Goal: Task Accomplishment & Management: Manage account settings

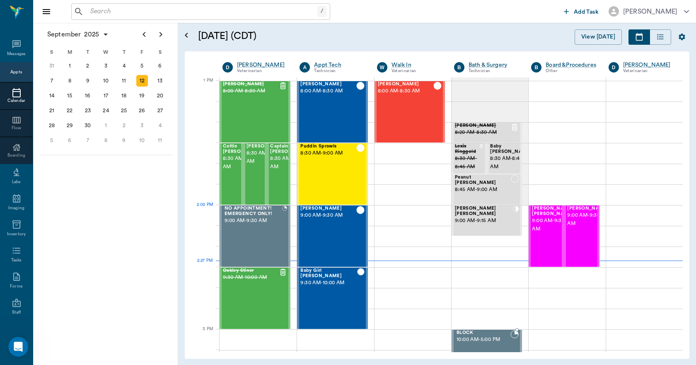
scroll to position [621, 0]
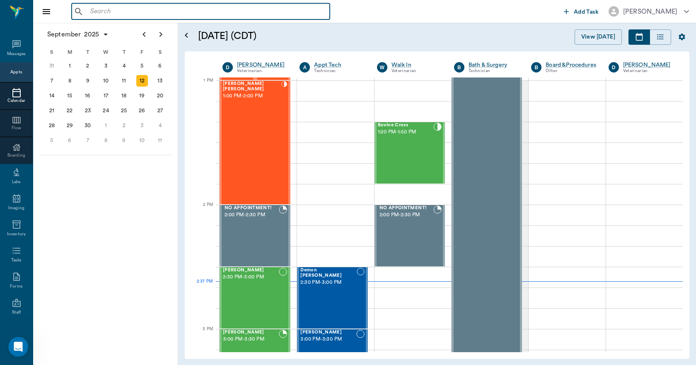
click at [118, 12] on input "text" at bounding box center [206, 12] width 239 height 12
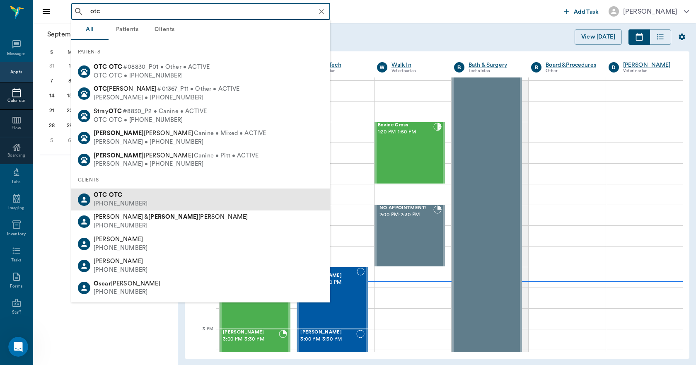
click at [125, 193] on div "OTC OTC" at bounding box center [121, 195] width 54 height 9
type input "otc"
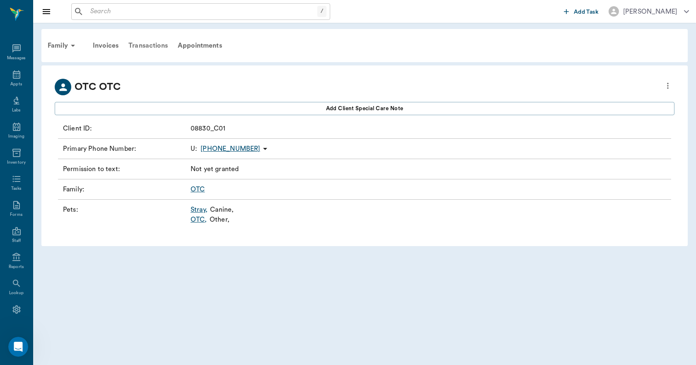
click at [153, 47] on div "Transactions" at bounding box center [147, 46] width 49 height 20
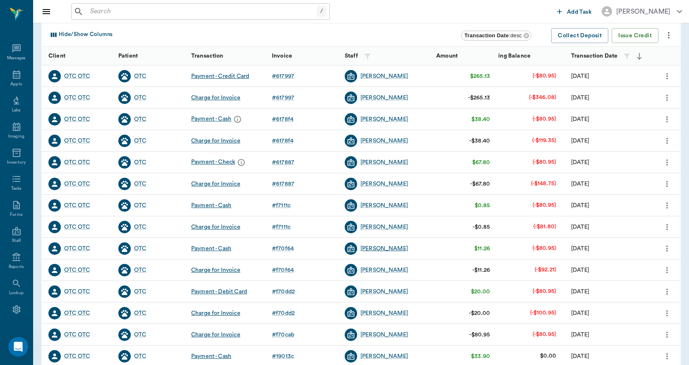
scroll to position [124, 0]
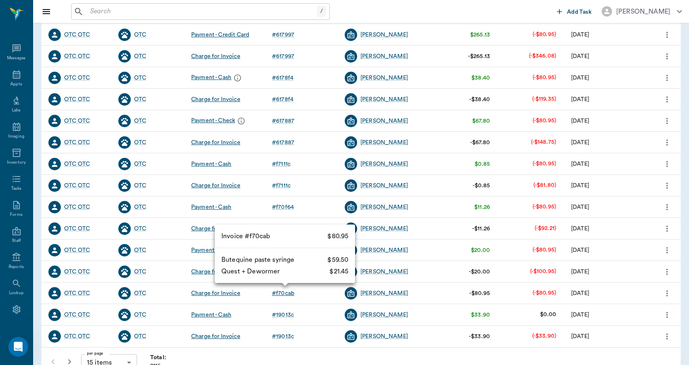
click at [291, 295] on div "# f70cab" at bounding box center [283, 293] width 22 height 8
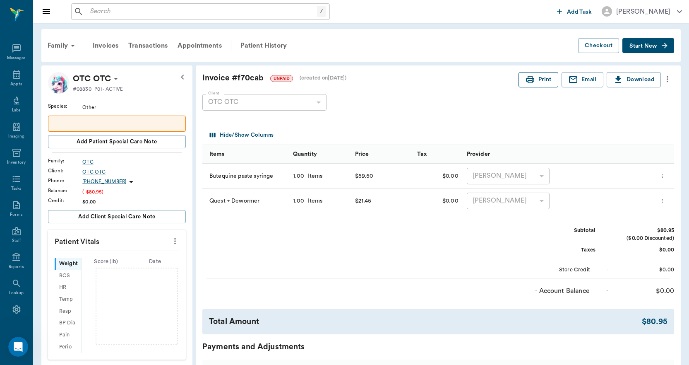
click at [539, 79] on button "Print" at bounding box center [539, 79] width 40 height 15
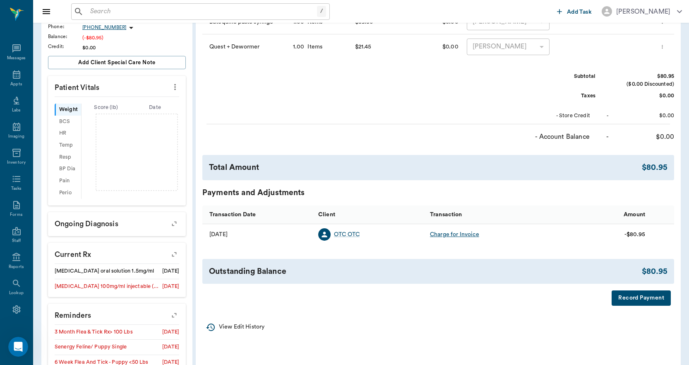
scroll to position [166, 0]
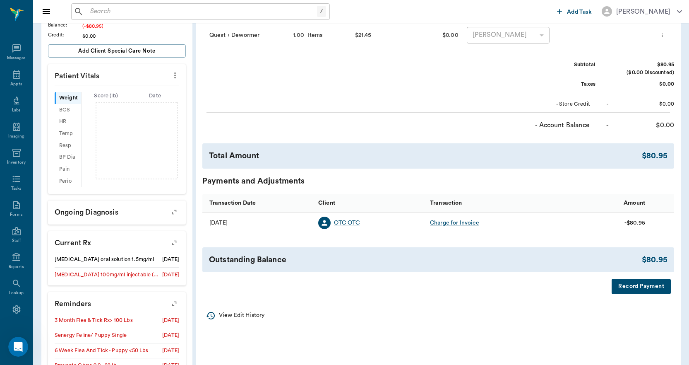
click at [239, 318] on p "View Edit History" at bounding box center [242, 315] width 46 height 9
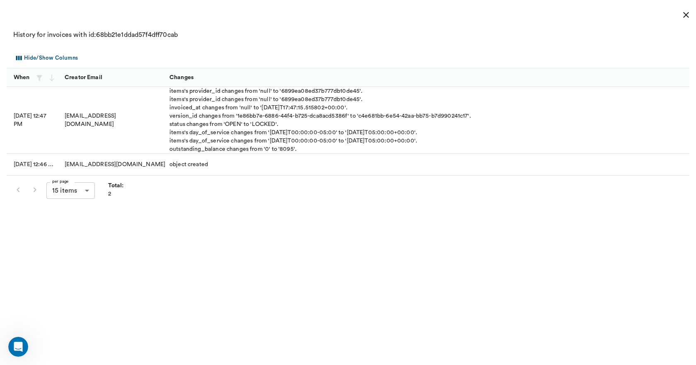
click at [684, 13] on icon "close" at bounding box center [686, 15] width 10 height 10
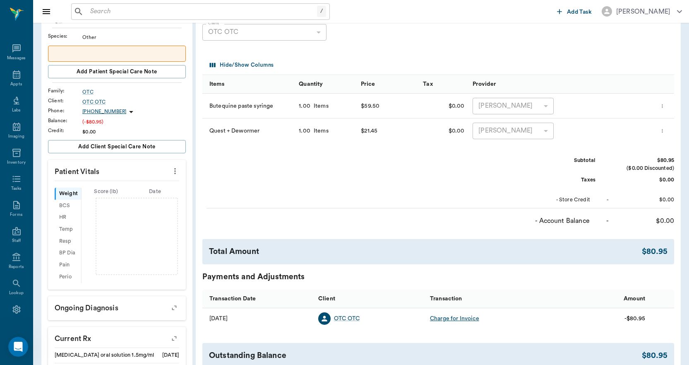
scroll to position [0, 0]
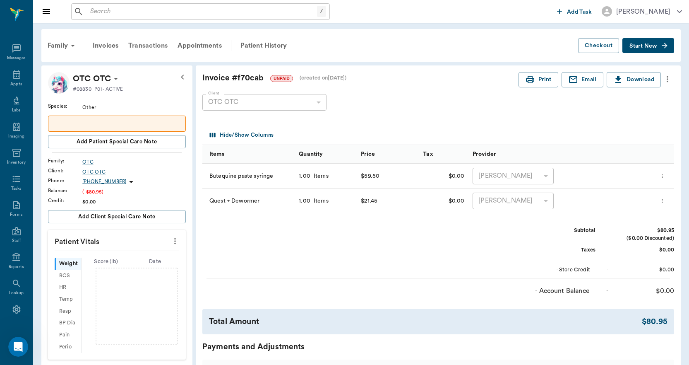
click at [155, 47] on div "Transactions" at bounding box center [147, 46] width 49 height 20
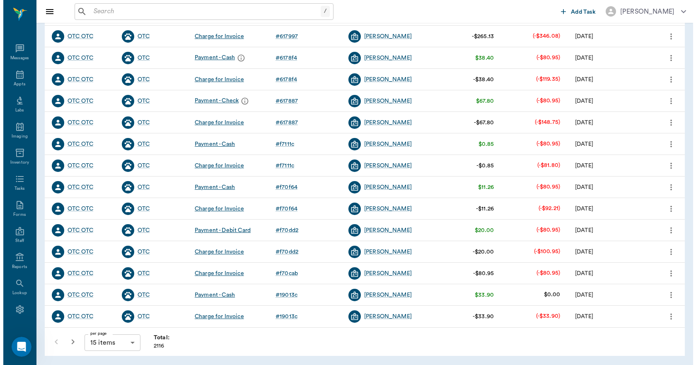
scroll to position [144, 0]
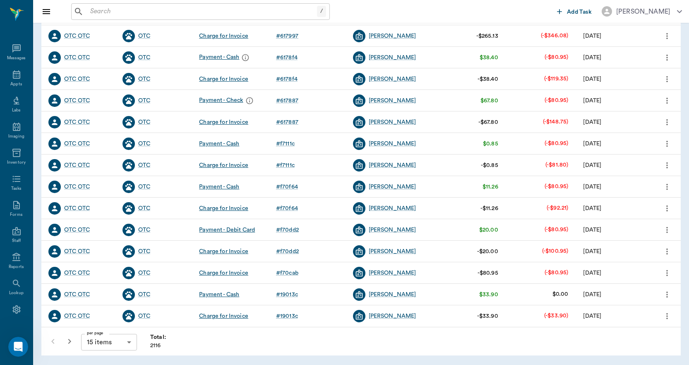
click at [670, 275] on icon "more" at bounding box center [667, 273] width 9 height 10
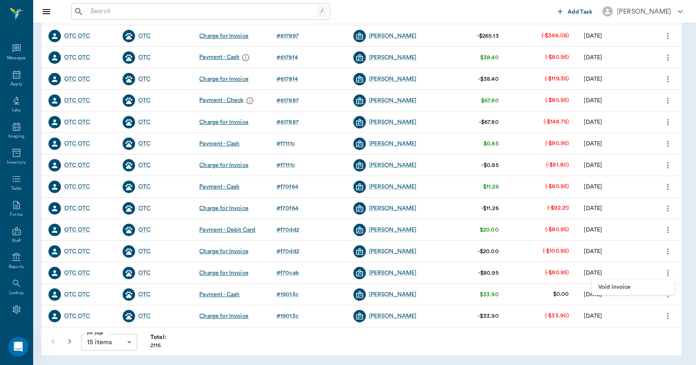
click at [626, 287] on span "Void Invoice" at bounding box center [633, 287] width 70 height 9
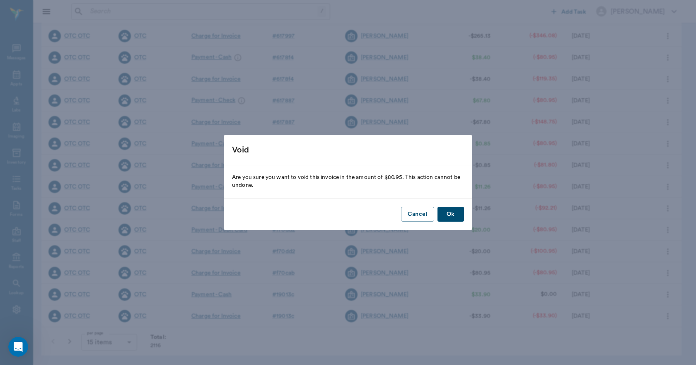
click at [454, 214] on button "Ok" at bounding box center [450, 214] width 26 height 15
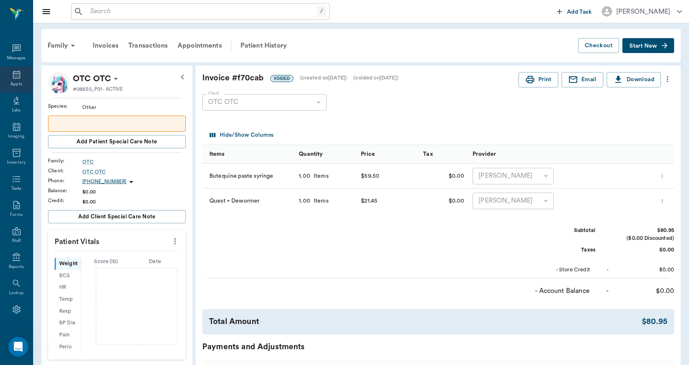
click at [12, 73] on icon at bounding box center [17, 75] width 10 height 10
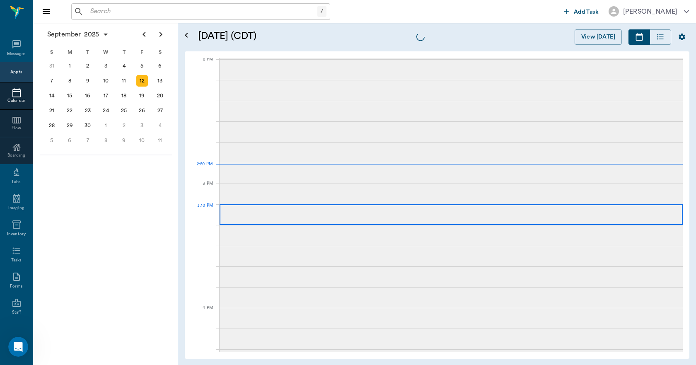
scroll to position [746, 0]
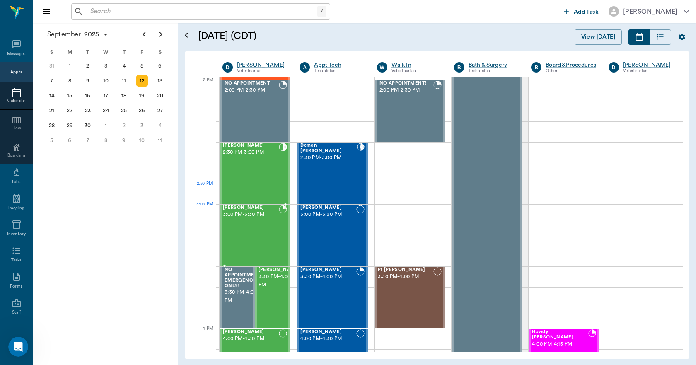
click at [264, 222] on div "Nigel Lilley 3:00 PM - 3:30 PM" at bounding box center [251, 235] width 56 height 60
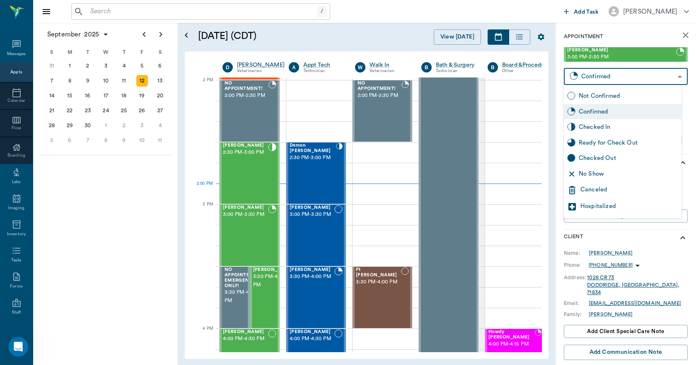
click at [621, 78] on body "/ ​ Add Task Dr. Bert Ellsworth Nectar Messages Appts Calendar Flow Boarding La…" at bounding box center [348, 182] width 696 height 365
click at [593, 122] on div "Checked In" at bounding box center [622, 127] width 118 height 16
type input "CHECKED_IN"
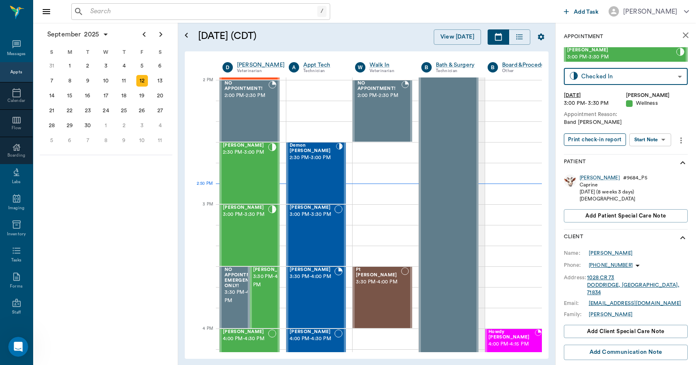
click at [593, 138] on button "Print check-in report" at bounding box center [594, 139] width 62 height 13
click at [680, 31] on icon "close" at bounding box center [685, 35] width 10 height 10
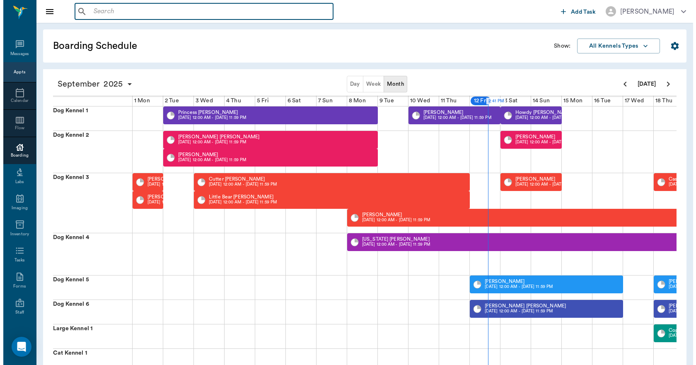
scroll to position [0, 215]
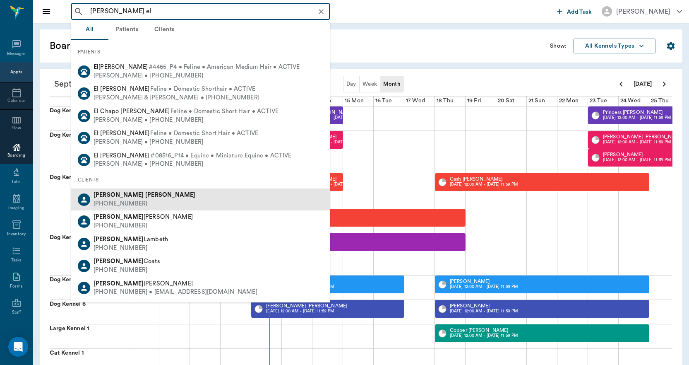
click at [128, 205] on div "(903) 824-7638" at bounding box center [145, 204] width 102 height 9
type input "bradley el"
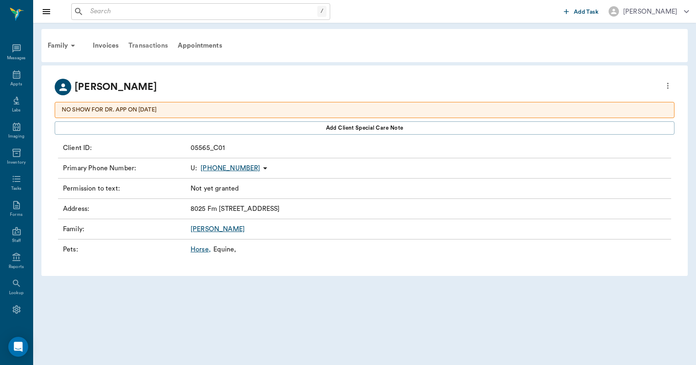
click at [151, 46] on div "Transactions" at bounding box center [147, 46] width 49 height 20
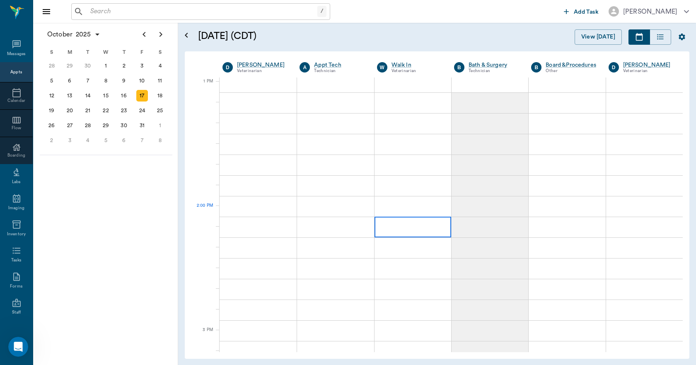
scroll to position [621, 0]
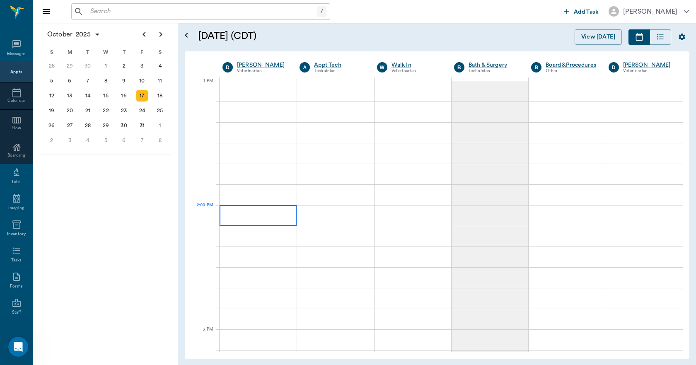
click at [274, 219] on div at bounding box center [257, 215] width 77 height 21
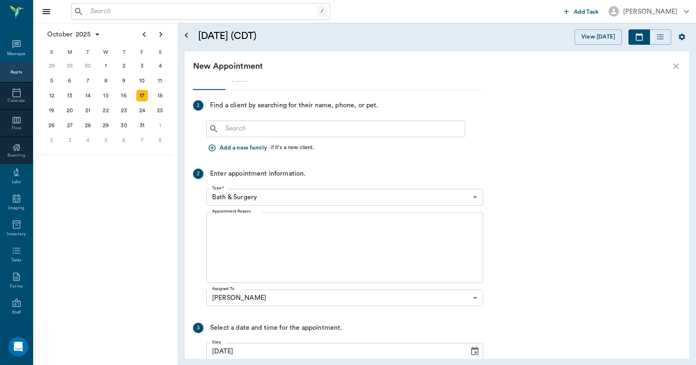
scroll to position [0, 0]
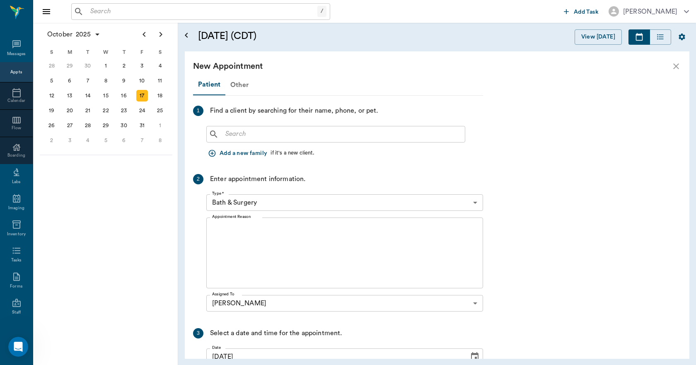
click at [243, 85] on div "Other" at bounding box center [239, 85] width 28 height 20
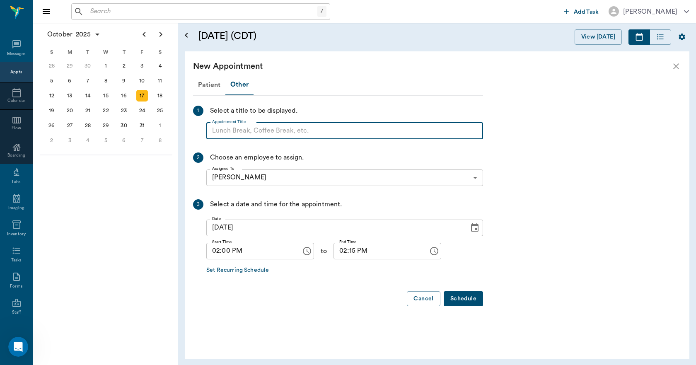
click at [251, 132] on input "Appointment Title" at bounding box center [344, 131] width 277 height 17
paste input "NO APPOINTMENT! EMERGENCY ONLY!"
type input "NO APPOINTMENT!"
click at [344, 251] on input "02:15 PM" at bounding box center [377, 251] width 89 height 17
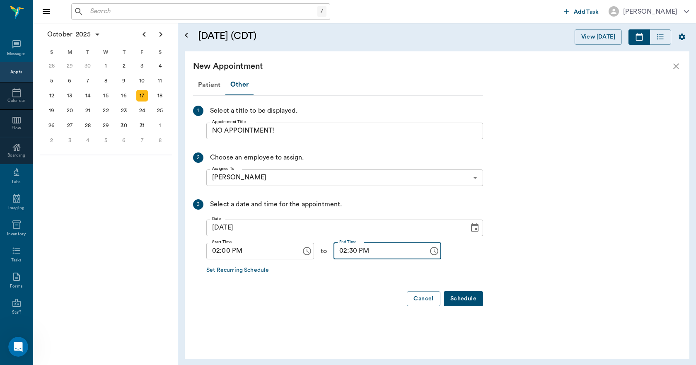
type input "02:30 PM"
click at [466, 301] on button "Schedule" at bounding box center [462, 298] width 39 height 15
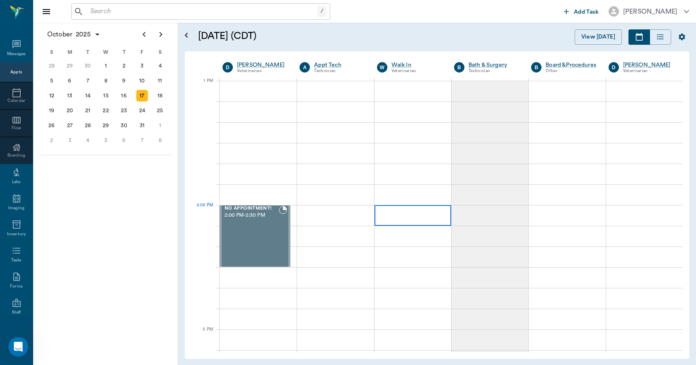
click at [402, 216] on div at bounding box center [412, 215] width 77 height 21
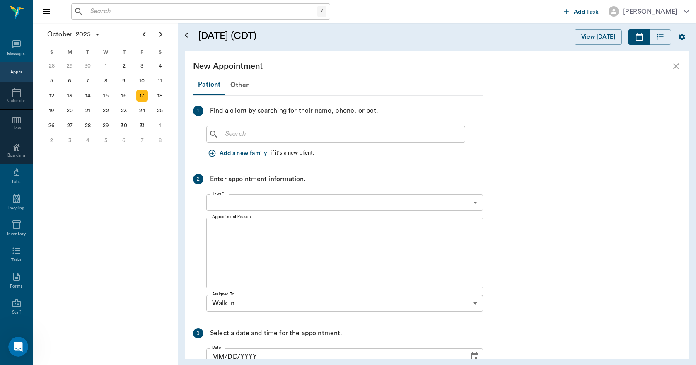
type input "10/17/2025"
type input "02:00 PM"
type input "02:15 PM"
click at [242, 84] on div "Other" at bounding box center [239, 85] width 28 height 20
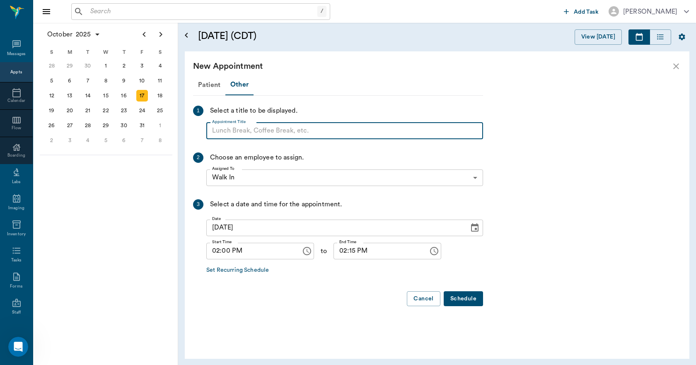
paste input "NO APPOINTMENT! EMERGENCY ONLY!"
type input "NO APPOINTMENT!"
click at [346, 253] on input "02:15 PM" at bounding box center [377, 251] width 89 height 17
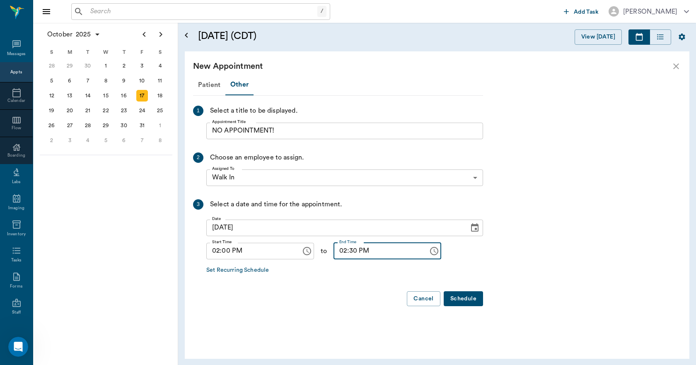
type input "02:30 PM"
click at [462, 299] on button "Schedule" at bounding box center [462, 298] width 39 height 15
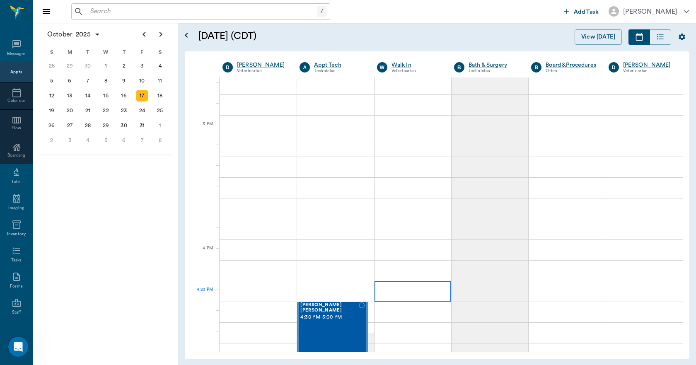
scroll to position [869, 0]
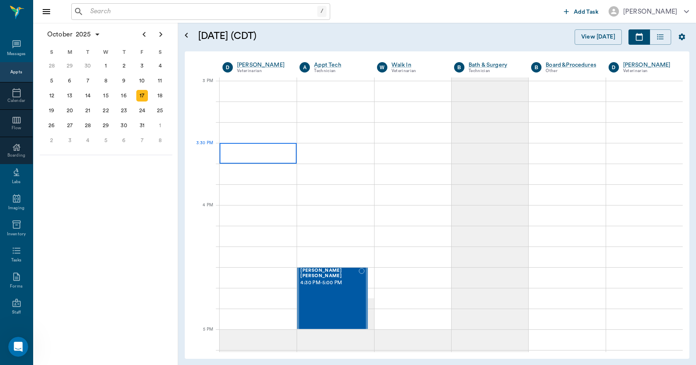
click at [276, 160] on div at bounding box center [257, 153] width 77 height 21
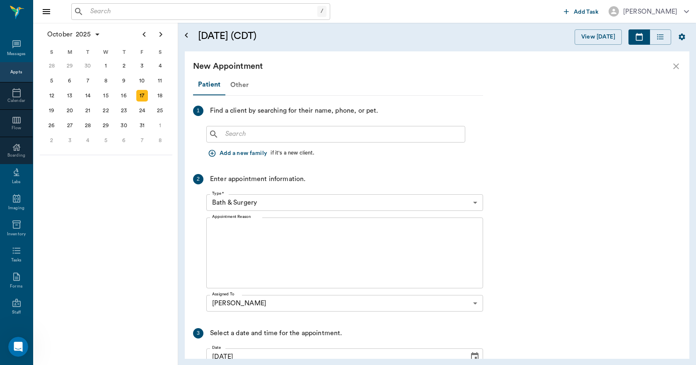
click at [242, 85] on div "Other" at bounding box center [239, 85] width 28 height 20
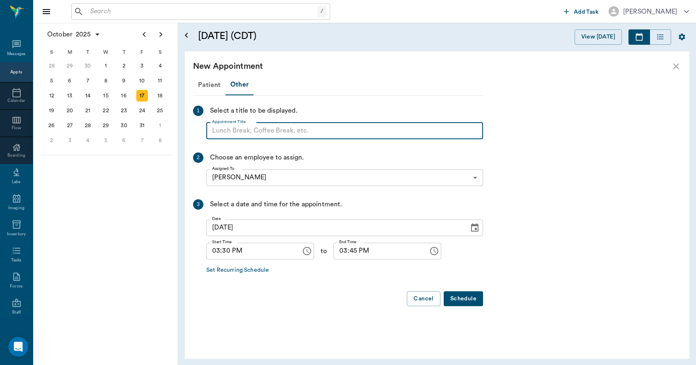
paste input "NO APPOINTMENT! EMERGENCY ONLY!"
type input "NO APPOINTMENT! EMERGENCY ONLY!"
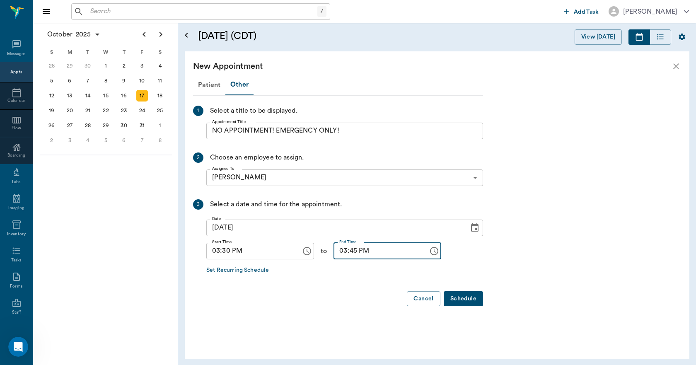
click at [338, 248] on input "03:45 PM" at bounding box center [377, 251] width 89 height 17
type input "04:00 PM"
click at [469, 295] on button "Schedule" at bounding box center [462, 298] width 39 height 15
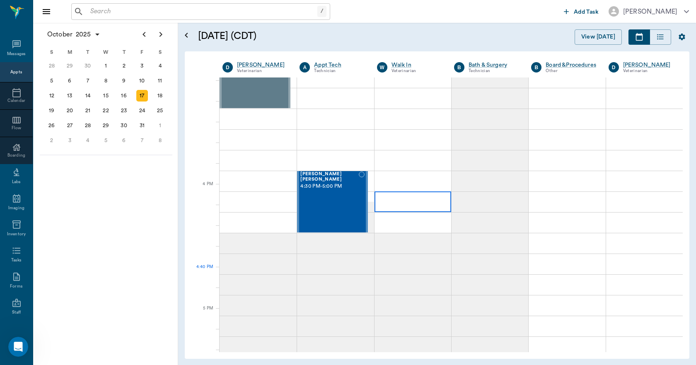
scroll to position [994, 0]
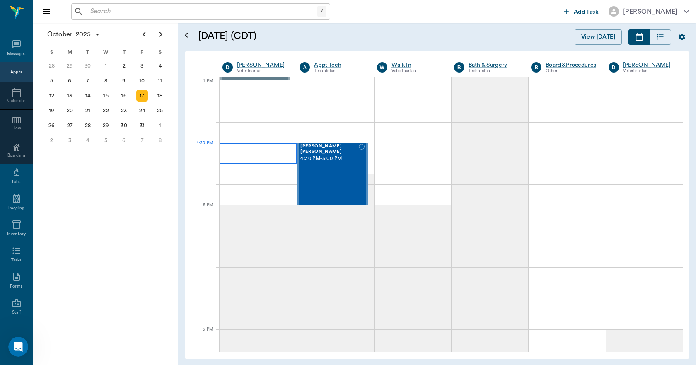
click at [268, 156] on div at bounding box center [257, 153] width 77 height 21
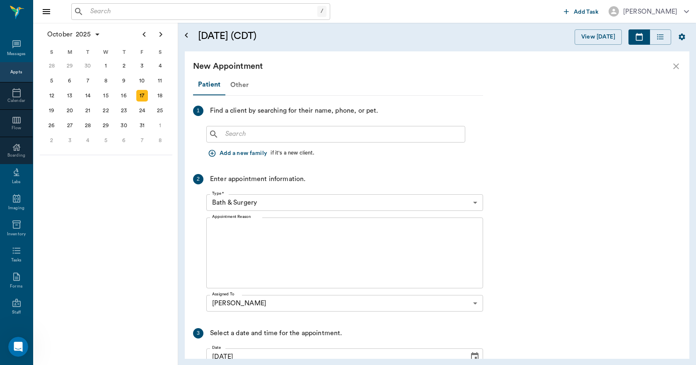
click at [241, 86] on div "Other" at bounding box center [239, 85] width 28 height 20
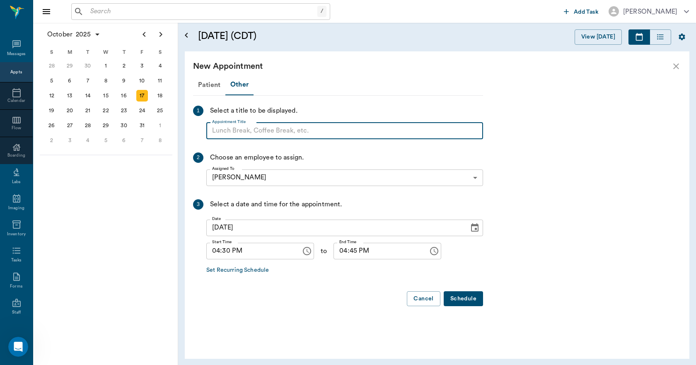
paste input "NO APPOINTMENT! EMERGENCY ONLY!"
type input "NO APPOINTMENT!"
click at [333, 252] on input "04:45 PM" at bounding box center [377, 251] width 89 height 17
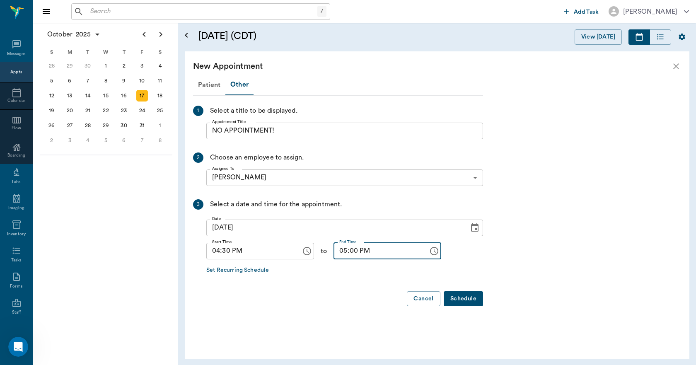
type input "05:00 PM"
click at [466, 295] on button "Schedule" at bounding box center [462, 298] width 39 height 15
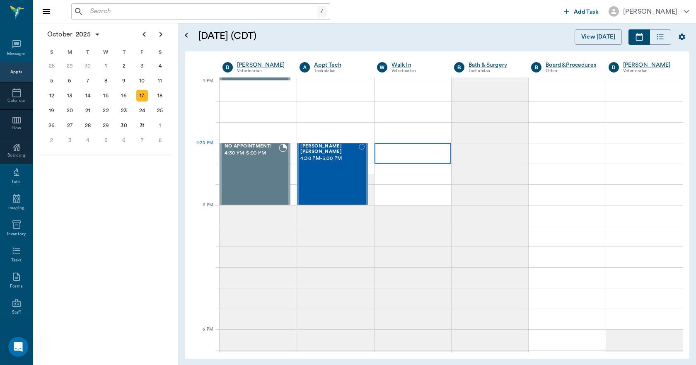
click at [396, 155] on div at bounding box center [412, 153] width 77 height 21
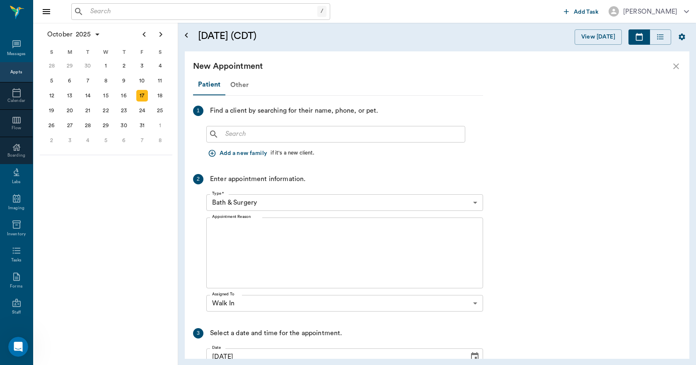
click at [238, 85] on div "Other" at bounding box center [239, 85] width 28 height 20
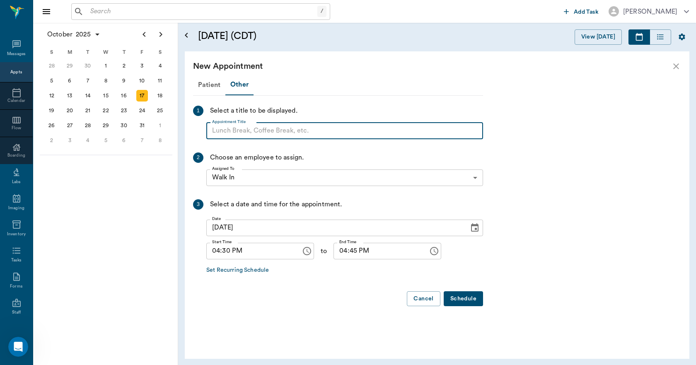
paste input "NO APPOINTMENT! EMERGENCY ONLY!"
type input "NO APPOINTMENT!"
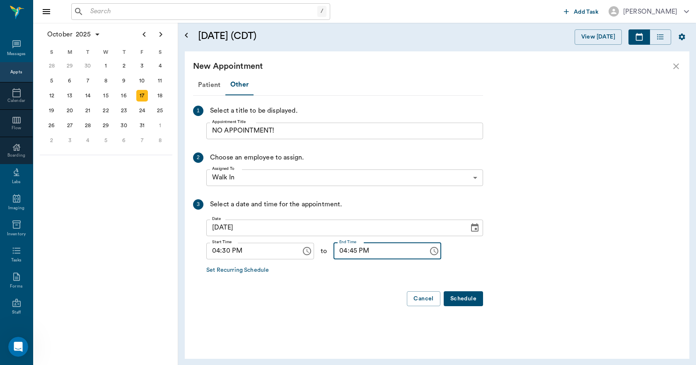
click at [334, 252] on input "04:45 PM" at bounding box center [377, 251] width 89 height 17
type input "05:00 PM"
click at [465, 299] on button "Schedule" at bounding box center [462, 298] width 39 height 15
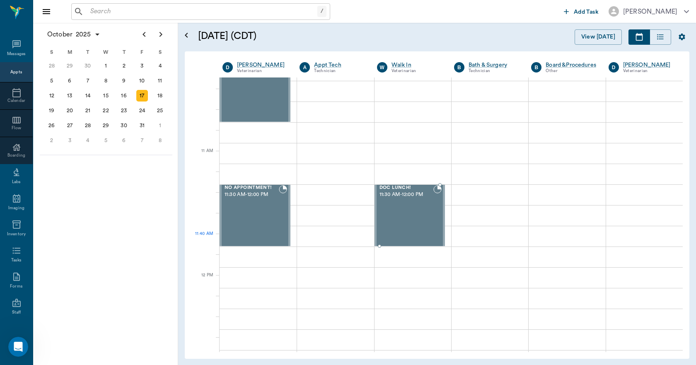
scroll to position [207, 0]
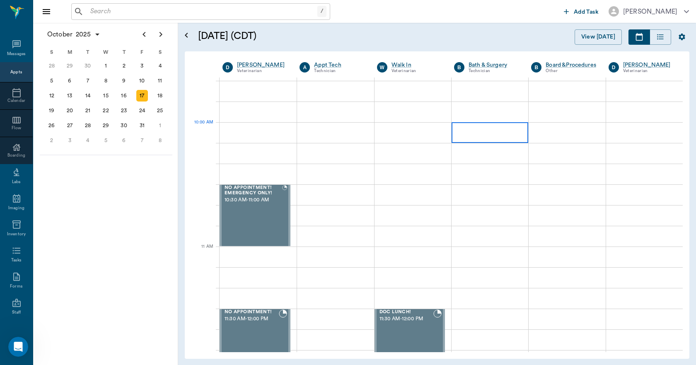
click at [466, 135] on div at bounding box center [489, 132] width 77 height 21
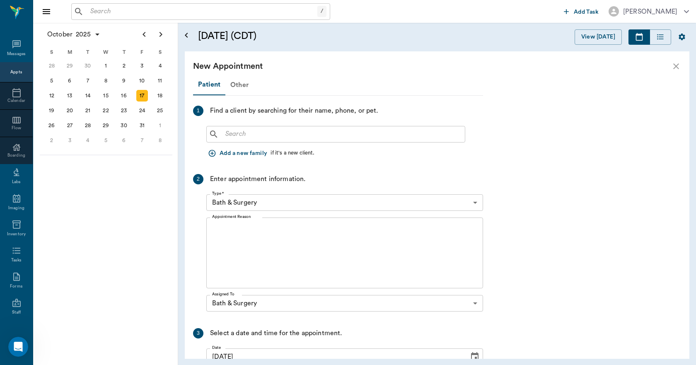
click at [239, 84] on div "Other" at bounding box center [239, 85] width 28 height 20
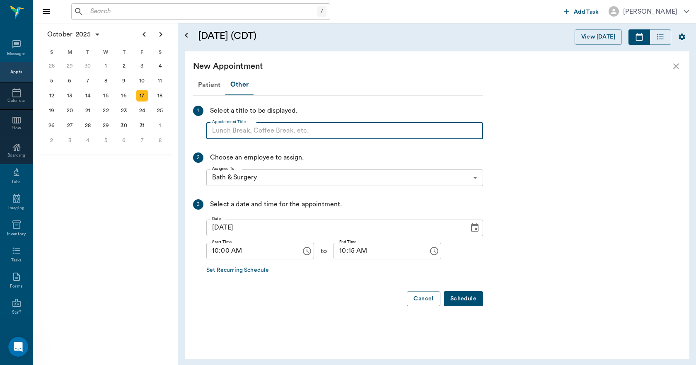
click at [231, 136] on input "Appointment Title" at bounding box center [344, 131] width 277 height 17
type input "b"
click at [236, 128] on input "Appointment Title" at bounding box center [344, 131] width 277 height 17
type input "BLOCK"
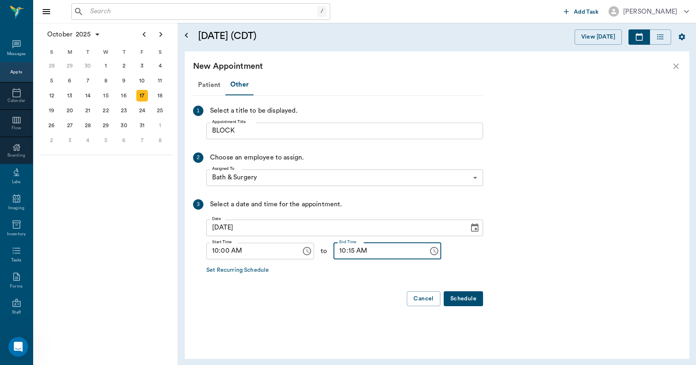
click at [336, 253] on input "10:15 AM" at bounding box center [377, 251] width 89 height 17
type input "05:00 PM"
click at [460, 299] on button "Schedule" at bounding box center [462, 298] width 39 height 15
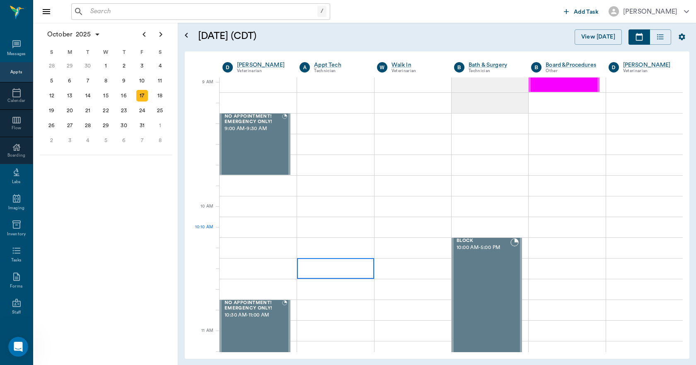
scroll to position [124, 0]
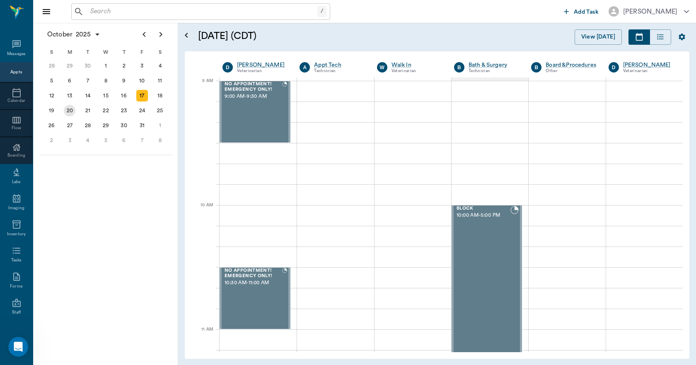
click at [70, 111] on div "20" at bounding box center [70, 111] width 12 height 12
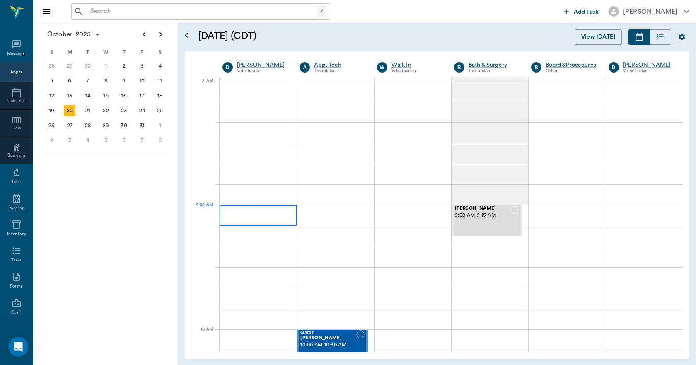
click at [272, 207] on div at bounding box center [257, 215] width 77 height 21
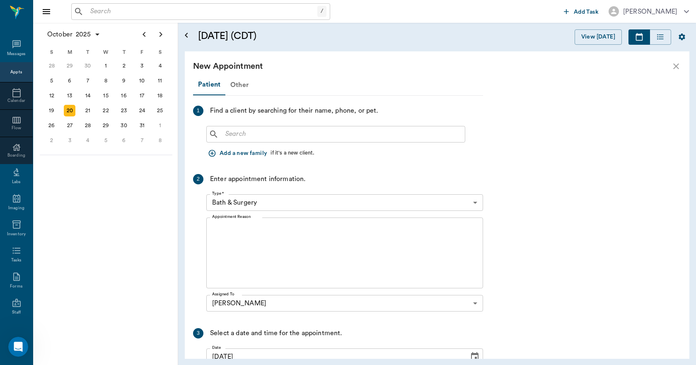
click at [242, 87] on div "Other" at bounding box center [239, 85] width 28 height 20
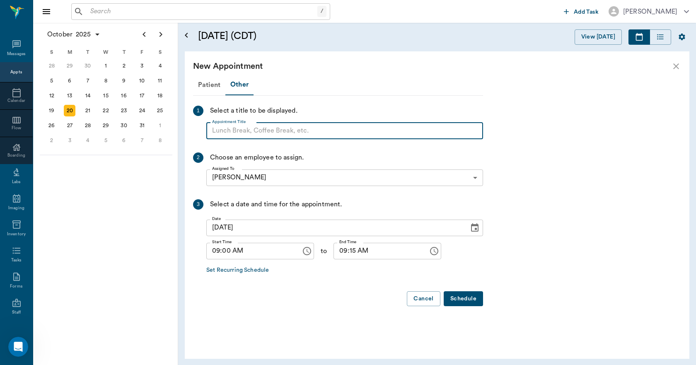
paste input "NO APPOINTMENT! EMERGENCY ONLY!"
type input "NO APPOINTMENT! EMERGENCY ONLY!"
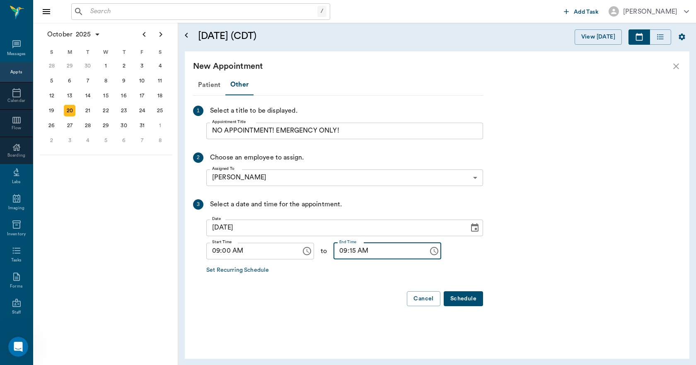
click at [344, 256] on input "09:15 AM" at bounding box center [377, 251] width 89 height 17
type input "09:30 AM"
click at [465, 300] on button "Schedule" at bounding box center [462, 298] width 39 height 15
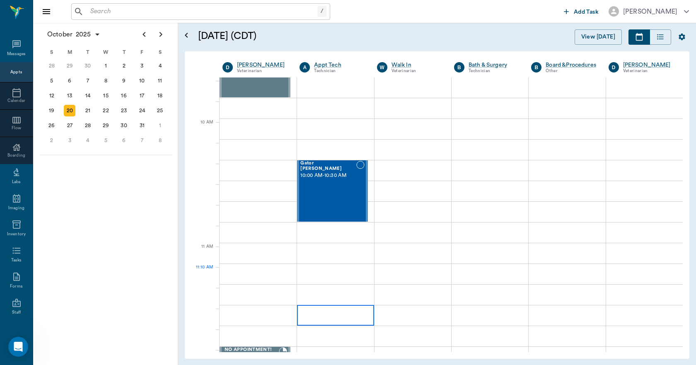
scroll to position [207, 0]
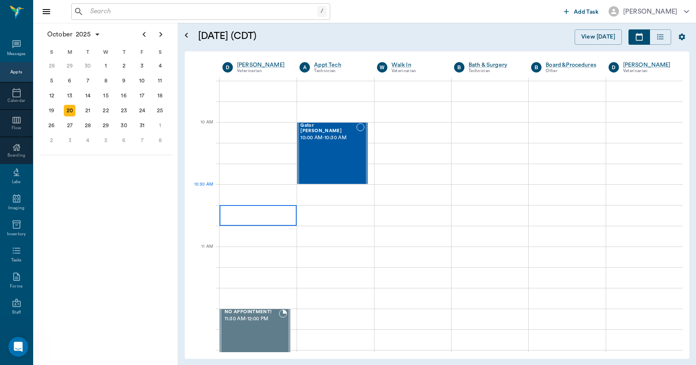
click at [271, 205] on div at bounding box center [257, 215] width 77 height 21
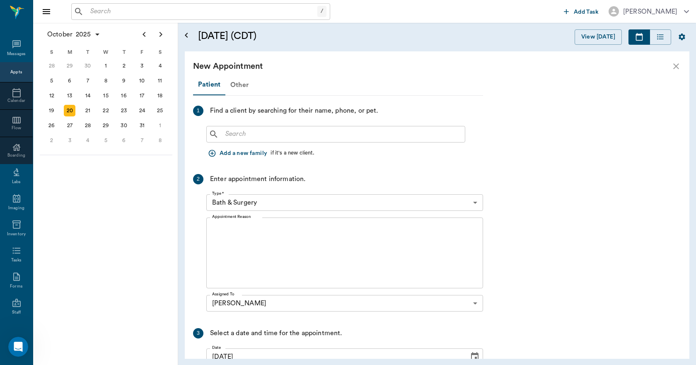
click at [236, 84] on div "Other" at bounding box center [239, 85] width 28 height 20
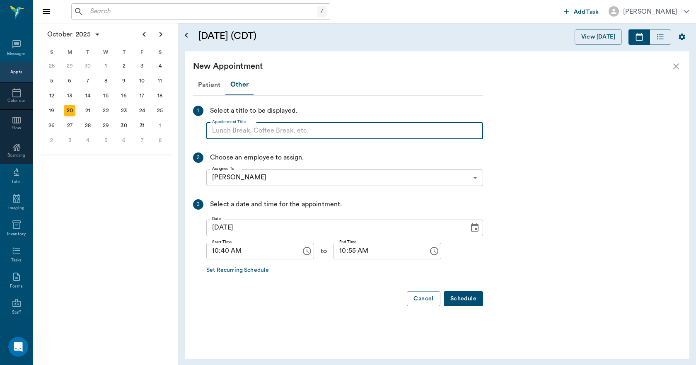
paste input "NO APPOINTMENT! EMERGENCY ONLY!"
type input "NO APPOINTMENT! EMERGENCY ONLY!"
click at [336, 253] on input "10:55 AM" at bounding box center [377, 251] width 89 height 17
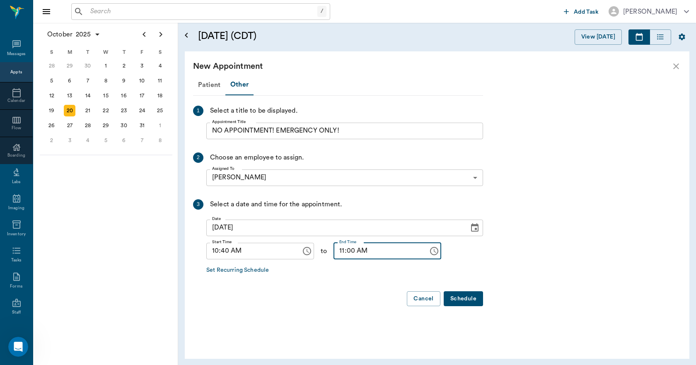
type input "11:00 AM"
click at [225, 250] on input "10:40 AM" at bounding box center [250, 251] width 89 height 17
type input "10:30 AM"
click at [458, 297] on button "Schedule" at bounding box center [462, 298] width 39 height 15
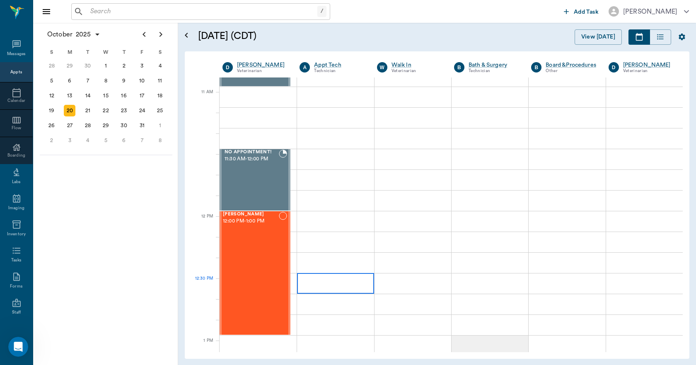
scroll to position [373, 0]
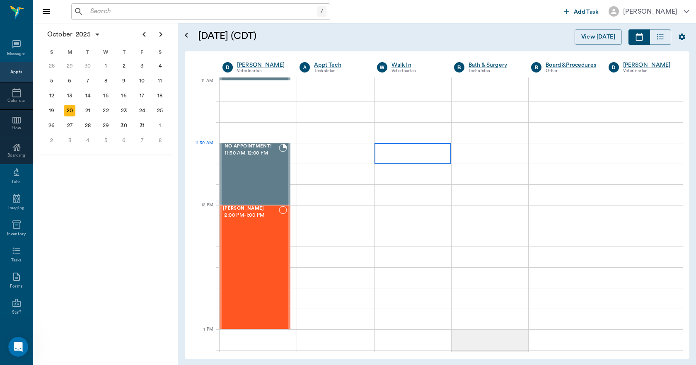
click at [414, 154] on div at bounding box center [412, 153] width 77 height 21
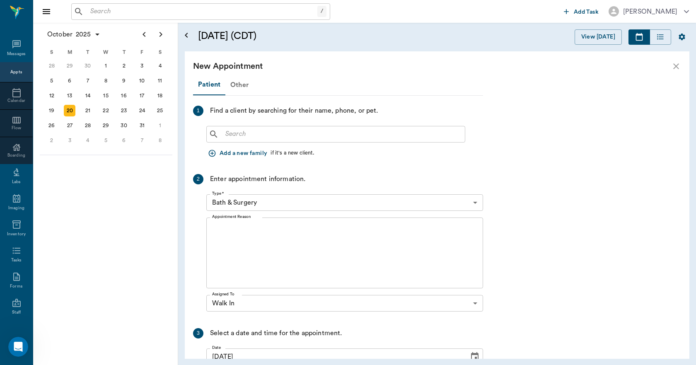
click at [235, 81] on div "Other" at bounding box center [239, 85] width 28 height 20
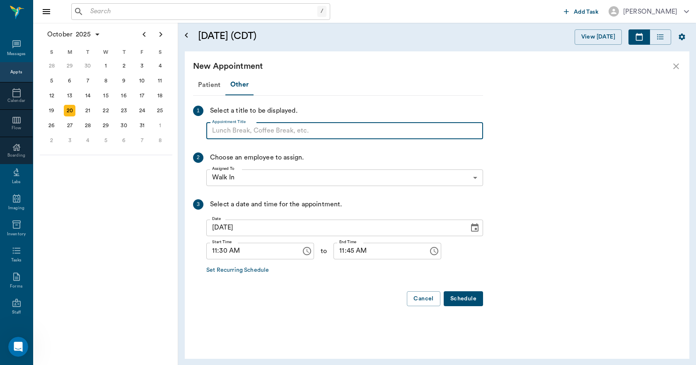
click at [221, 131] on input "Appointment Title" at bounding box center [344, 131] width 277 height 17
type input "DOC LUNCH!"
click at [337, 250] on input "11:45 AM" at bounding box center [377, 251] width 89 height 17
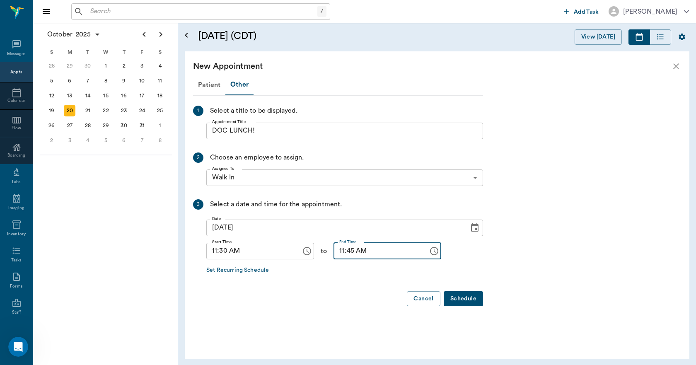
click at [334, 251] on input "11:45 AM" at bounding box center [377, 251] width 89 height 17
type input "12:00 PM"
click at [455, 298] on button "Schedule" at bounding box center [462, 298] width 39 height 15
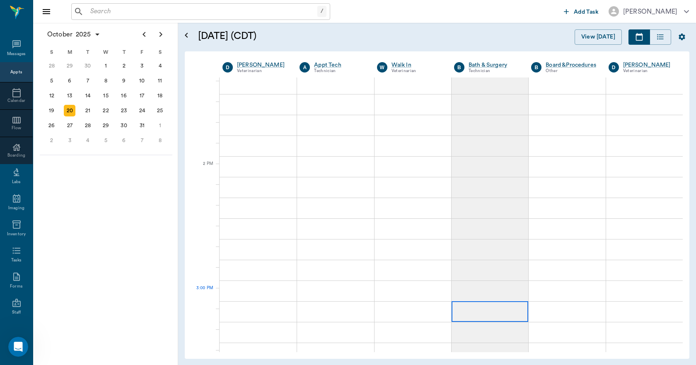
scroll to position [662, 0]
click at [250, 176] on div at bounding box center [257, 174] width 77 height 21
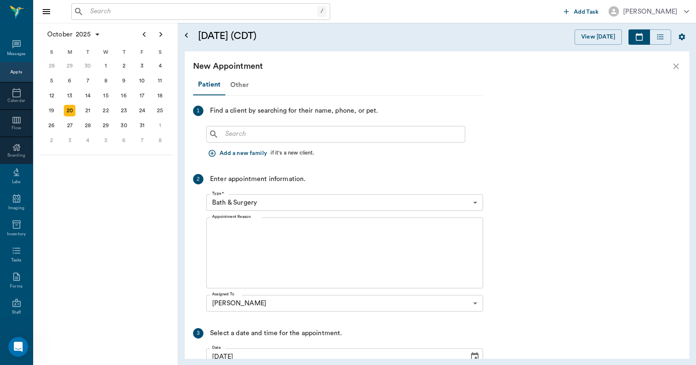
click at [237, 84] on div "Other" at bounding box center [239, 85] width 28 height 20
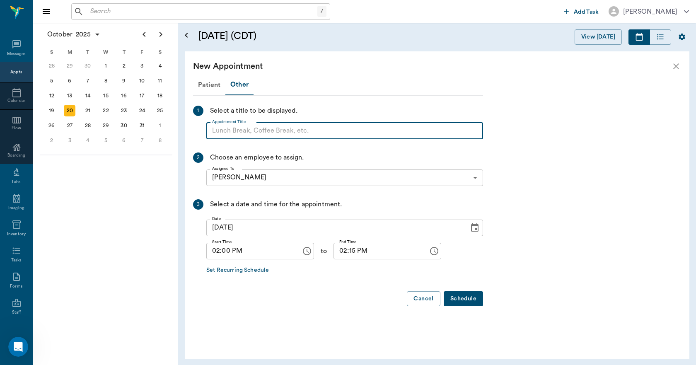
paste input "NO APPOINTMENT! EMERGENCY ONLY!"
type input "NO APPOINTMENT!"
click at [344, 252] on input "02:15 PM" at bounding box center [377, 251] width 89 height 17
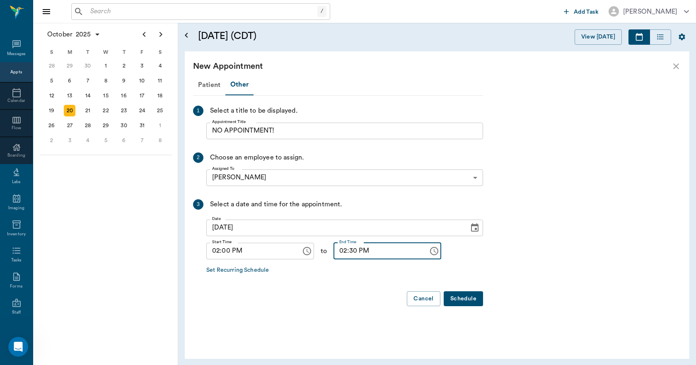
type input "02:30 PM"
click at [460, 296] on button "Schedule" at bounding box center [462, 298] width 39 height 15
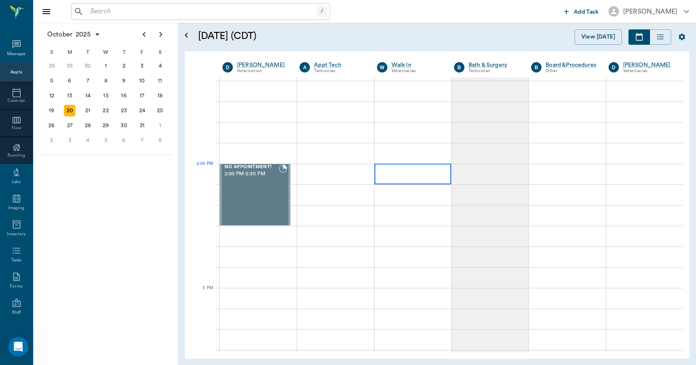
click at [420, 177] on div at bounding box center [412, 174] width 77 height 21
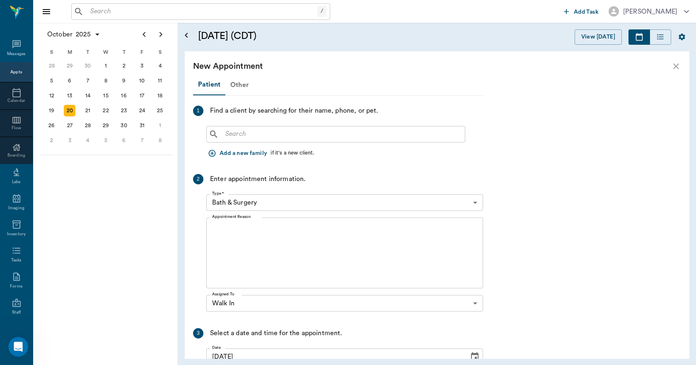
click at [238, 87] on div "Other" at bounding box center [239, 85] width 28 height 20
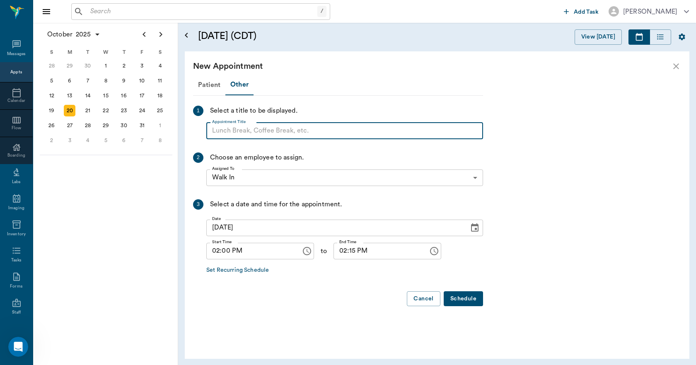
paste input "NO APPOINTMENT! EMERGENCY ONLY!"
type input "NO APPOINTMENT!"
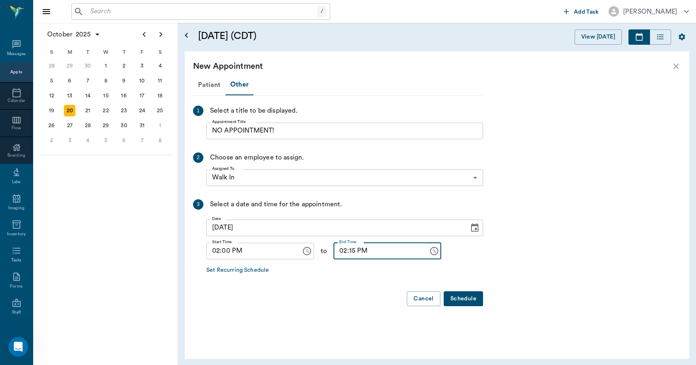
click at [346, 251] on input "02:15 PM" at bounding box center [377, 251] width 89 height 17
type input "02:30 PM"
click at [462, 299] on button "Schedule" at bounding box center [462, 298] width 39 height 15
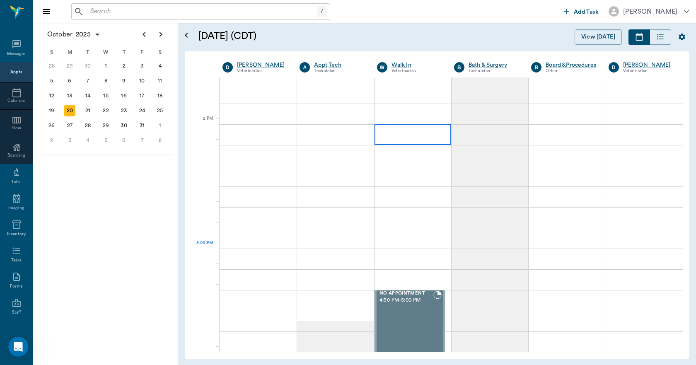
scroll to position [869, 0]
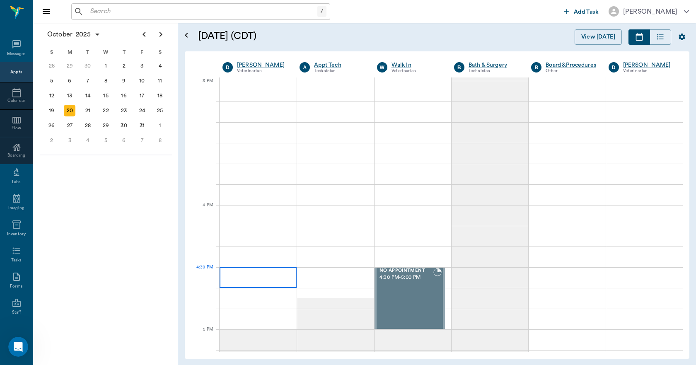
click at [229, 280] on div at bounding box center [257, 277] width 77 height 21
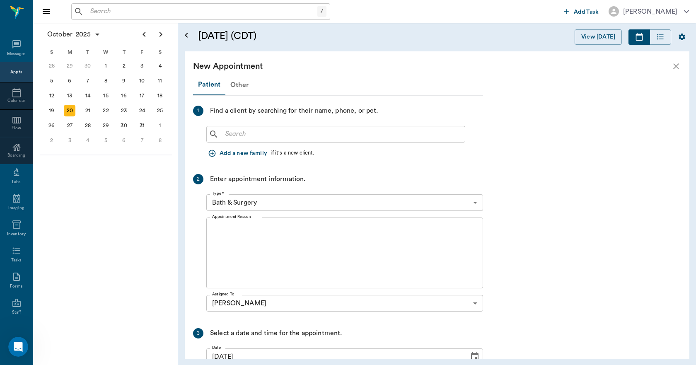
click at [234, 86] on div "Other" at bounding box center [239, 85] width 28 height 20
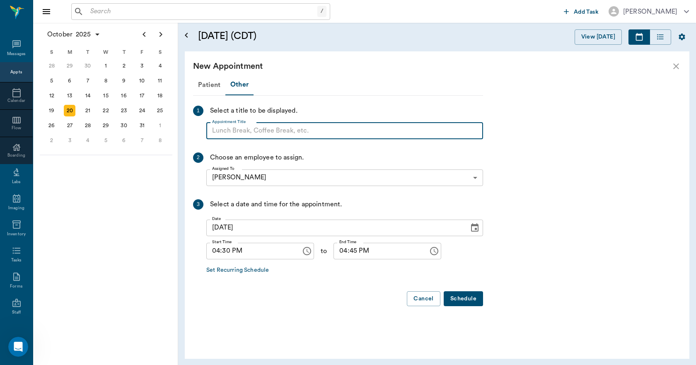
paste input "NO APPOINTMENT! EMERGENCY ONLY!"
type input "NO APPOINTMENT!"
click at [340, 255] on input "04:45 PM" at bounding box center [377, 251] width 89 height 17
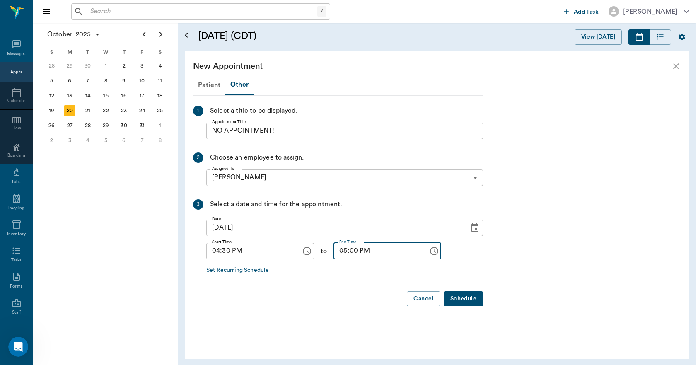
type input "05:00 PM"
click at [463, 298] on button "Schedule" at bounding box center [462, 298] width 39 height 15
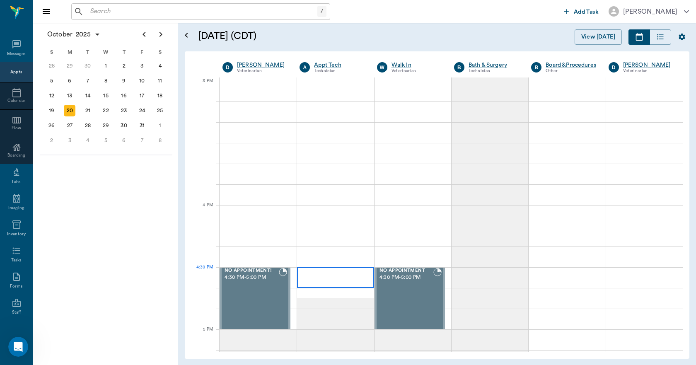
click at [352, 275] on div at bounding box center [335, 277] width 77 height 21
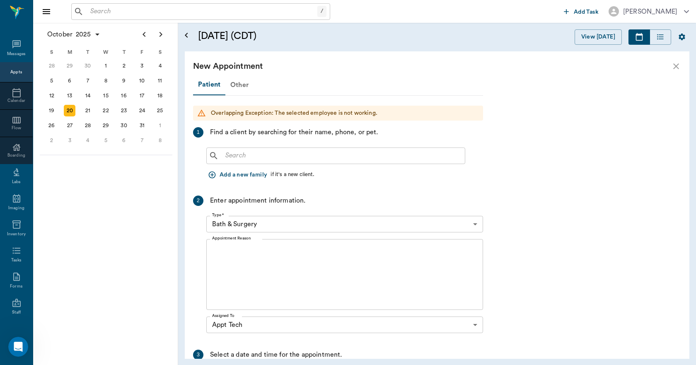
click at [242, 83] on div "Other" at bounding box center [239, 85] width 28 height 20
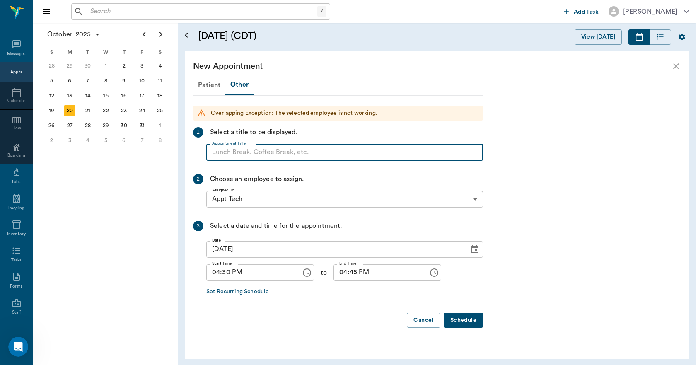
paste input "NO APPOINTMENT! EMERGENCY ONLY!"
type input "NO APPOINTMENT!"
click at [333, 275] on input "04:45 PM" at bounding box center [377, 272] width 89 height 17
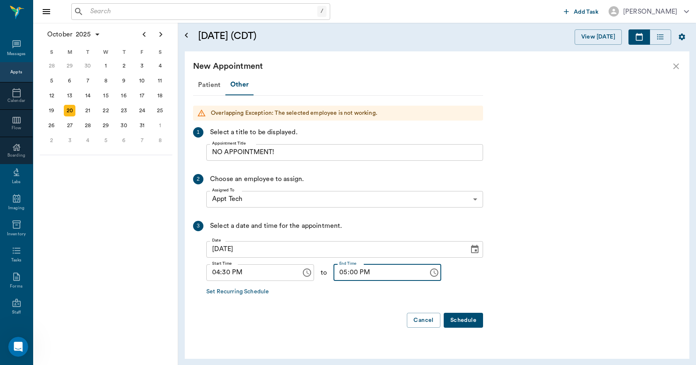
type input "05:00 PM"
click at [460, 327] on button "Schedule" at bounding box center [462, 320] width 39 height 15
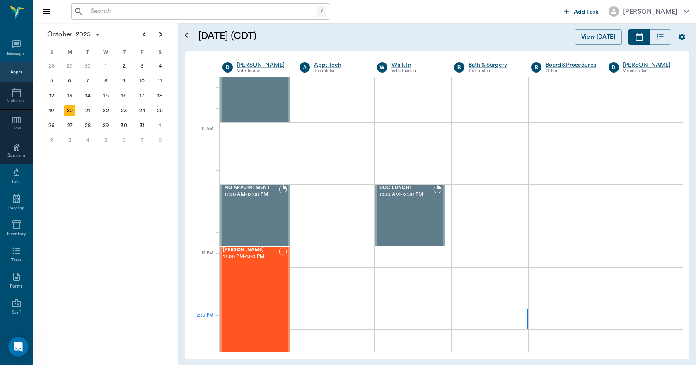
scroll to position [83, 0]
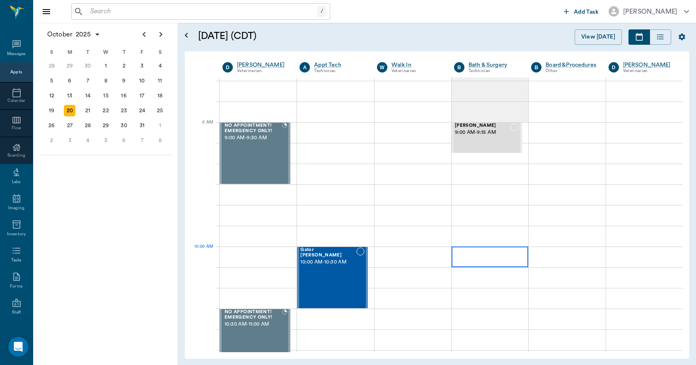
click at [470, 258] on div at bounding box center [489, 256] width 77 height 21
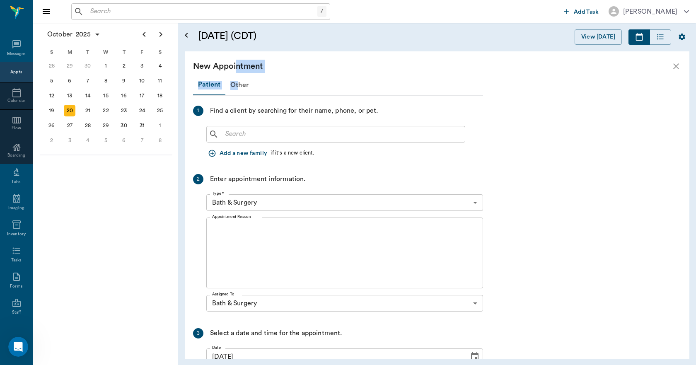
click at [238, 80] on div "New Appointment Patient Other 1 Find a client by searching for their name, phon…" at bounding box center [437, 204] width 504 height 307
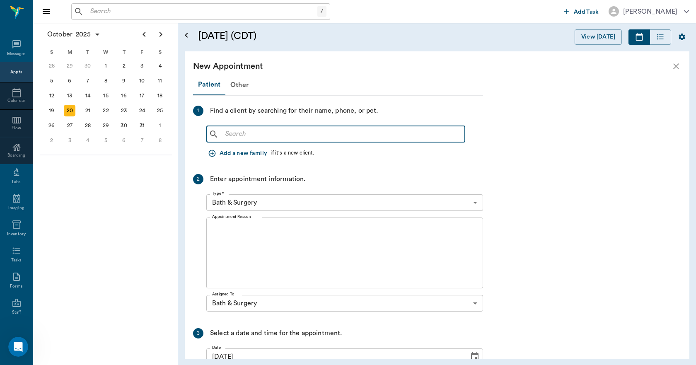
click at [243, 131] on input "text" at bounding box center [341, 134] width 239 height 12
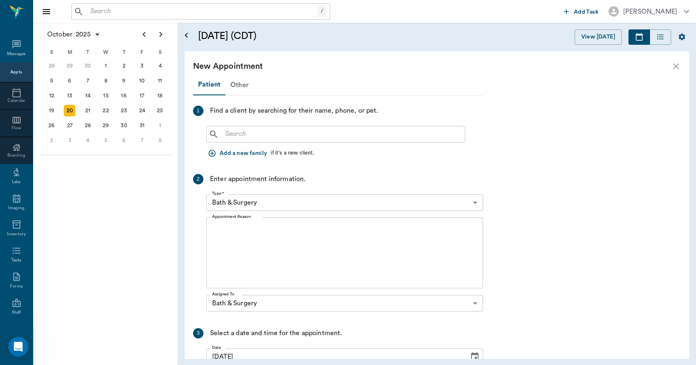
click at [240, 84] on div "Other" at bounding box center [239, 85] width 28 height 20
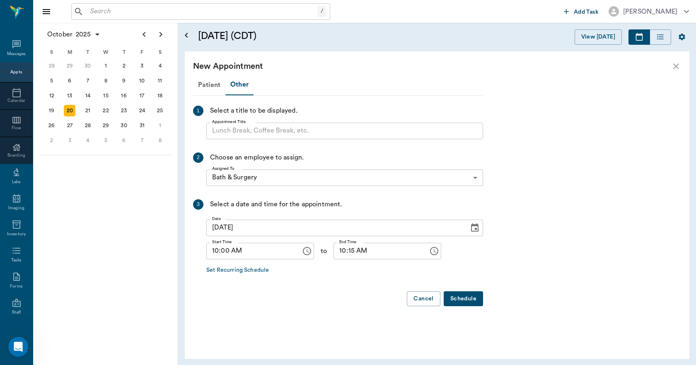
click at [238, 126] on input "Appointment Title" at bounding box center [344, 131] width 277 height 17
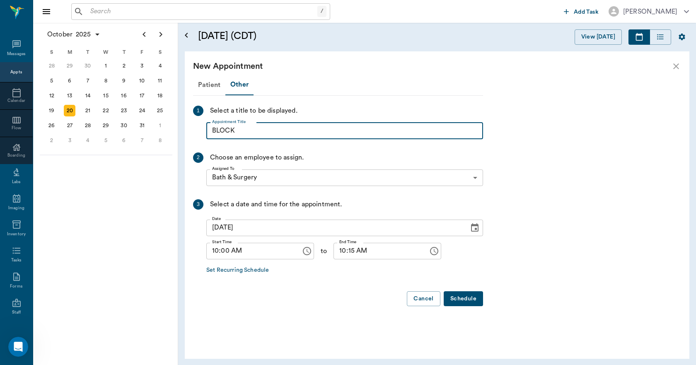
type input "BLOCK"
click at [333, 249] on input "10:15 AM" at bounding box center [377, 251] width 89 height 17
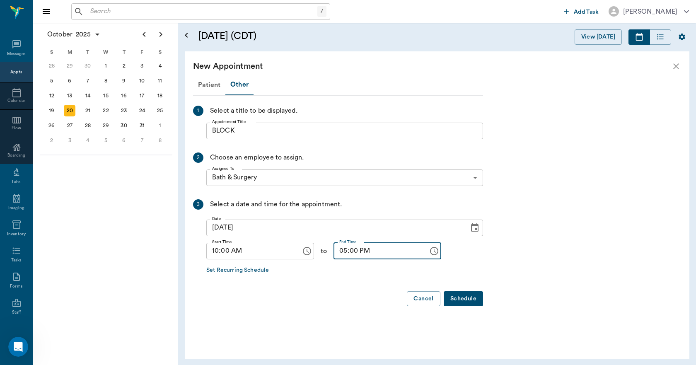
type input "05:00 PM"
click at [471, 299] on button "Schedule" at bounding box center [462, 298] width 39 height 15
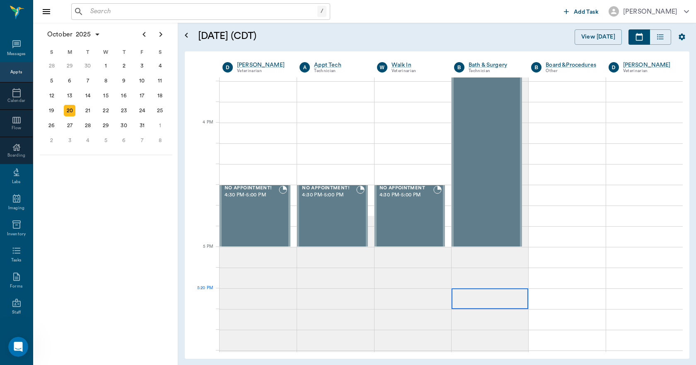
scroll to position [952, 0]
click at [87, 112] on div "21" at bounding box center [88, 111] width 12 height 12
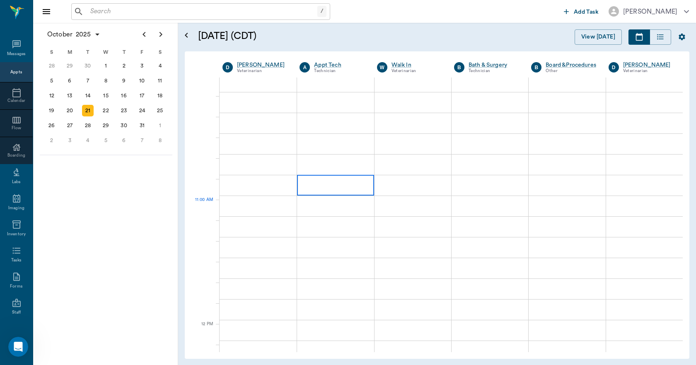
scroll to position [290, 0]
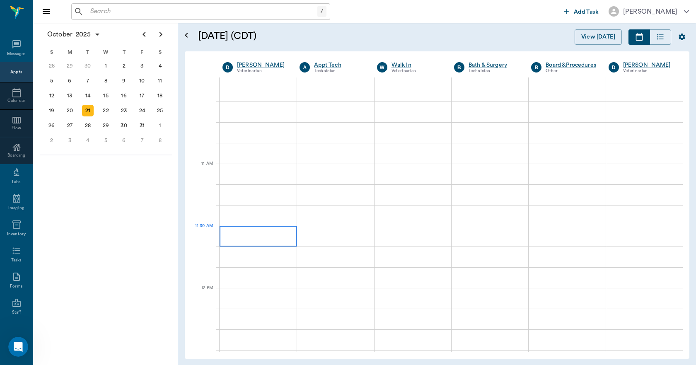
click at [268, 230] on div at bounding box center [257, 236] width 77 height 21
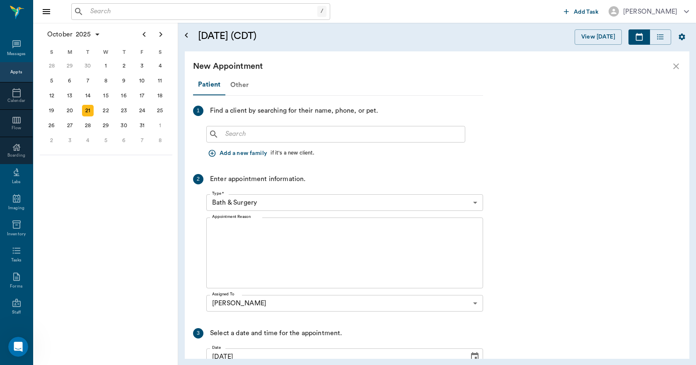
click at [238, 86] on div "Other" at bounding box center [239, 85] width 28 height 20
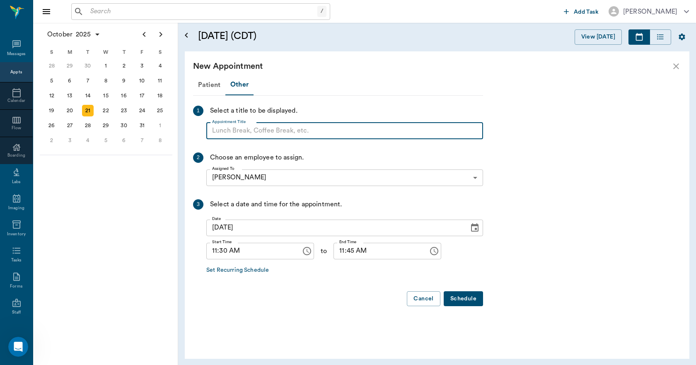
paste input "NO APPOINTMENT! EMERGENCY ONLY!"
type input "NO APPOINTMENT!"
click at [333, 249] on input "11:45 AM" at bounding box center [377, 251] width 89 height 17
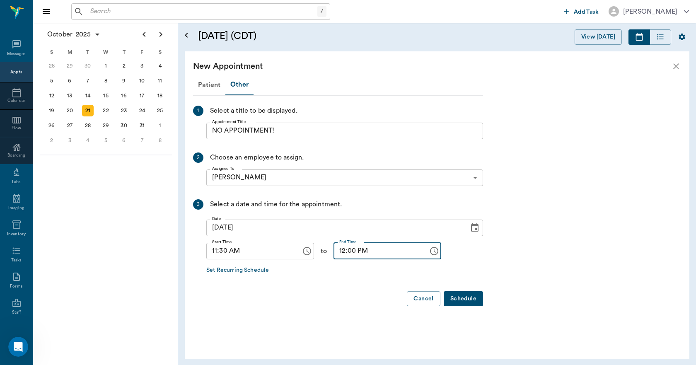
type input "12:00 PM"
click at [473, 297] on button "Schedule" at bounding box center [462, 298] width 39 height 15
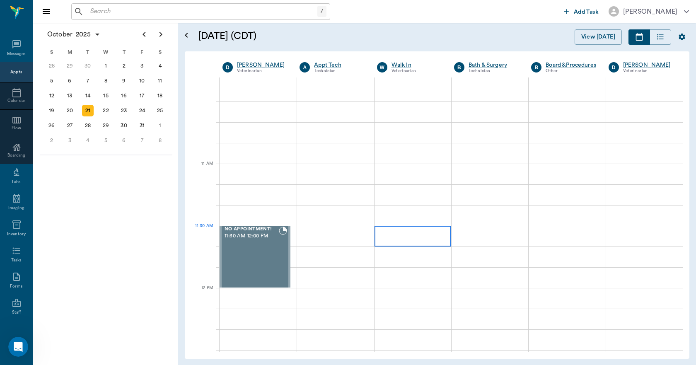
click at [418, 243] on div at bounding box center [412, 236] width 77 height 21
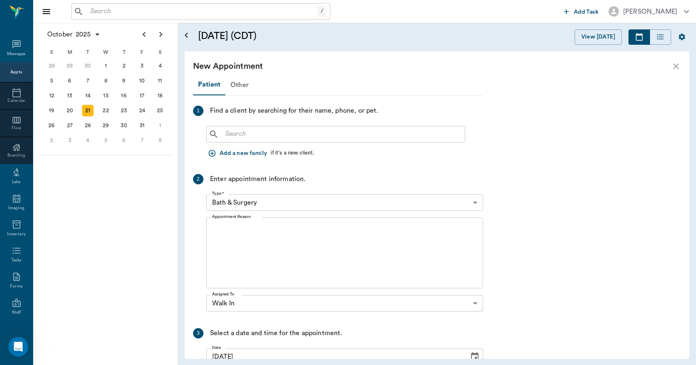
click at [237, 84] on div "Other" at bounding box center [239, 85] width 28 height 20
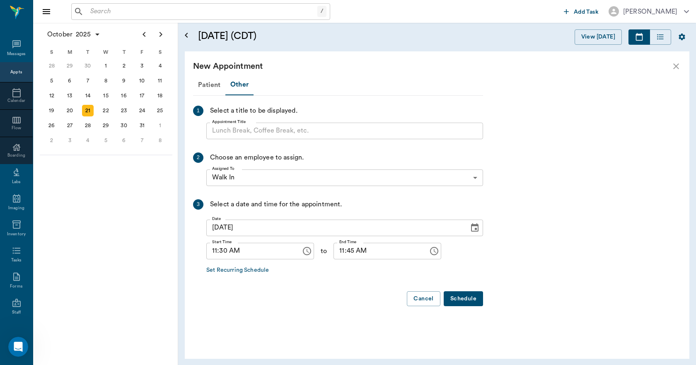
click at [237, 132] on input "Appointment Title" at bounding box center [344, 131] width 277 height 17
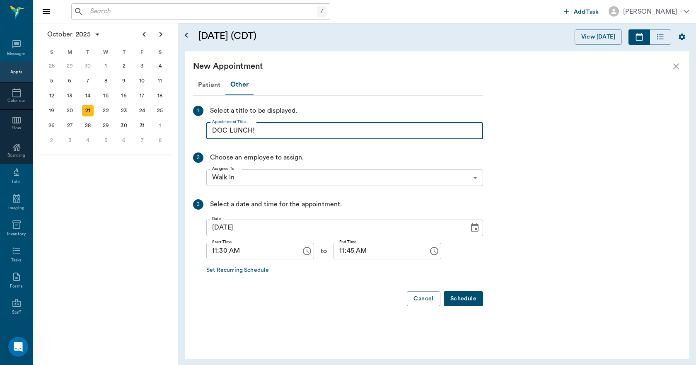
type input "DOC LUNCH!"
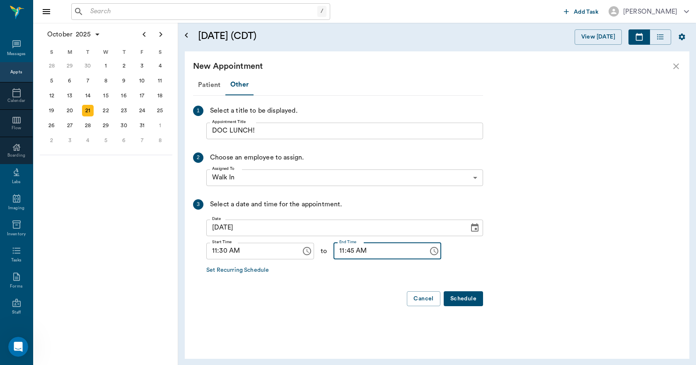
click at [336, 256] on input "11:45 AM" at bounding box center [377, 251] width 89 height 17
type input "12:00 PM"
click at [461, 294] on button "Schedule" at bounding box center [462, 298] width 39 height 15
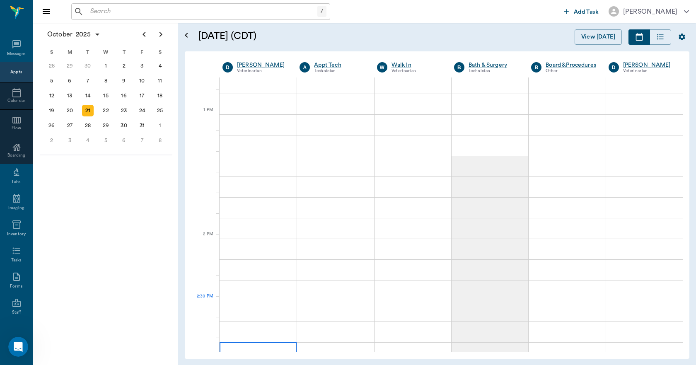
scroll to position [621, 0]
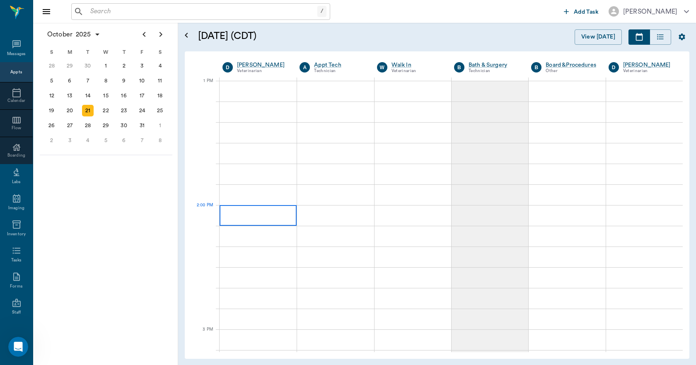
click at [255, 216] on div at bounding box center [257, 215] width 77 height 21
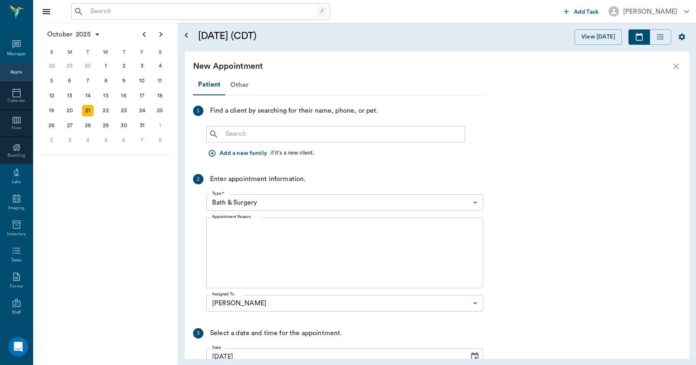
click at [238, 82] on div "Other" at bounding box center [239, 85] width 28 height 20
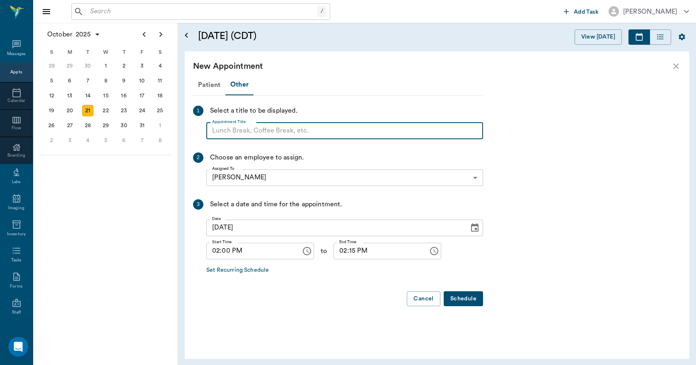
paste input "NO APPOINTMENT! EMERGENCY ONLY!"
type input "NO APPOINTMENT!"
click at [343, 252] on input "02:15 PM" at bounding box center [377, 251] width 89 height 17
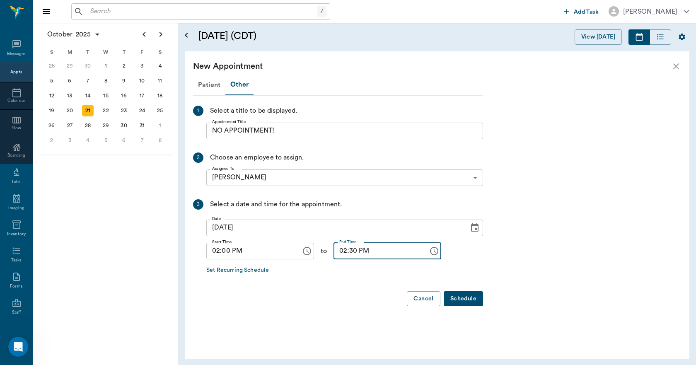
type input "02:30 PM"
click at [464, 299] on button "Schedule" at bounding box center [462, 298] width 39 height 15
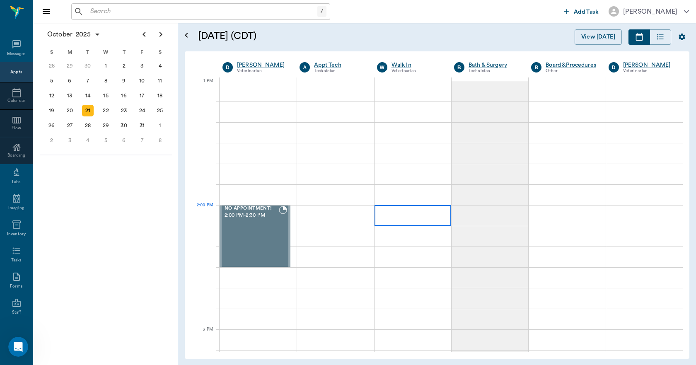
click at [400, 217] on div at bounding box center [412, 215] width 77 height 21
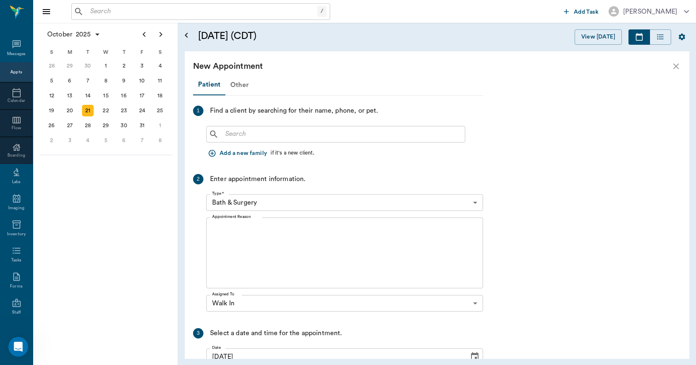
click at [241, 87] on div "Other" at bounding box center [239, 85] width 28 height 20
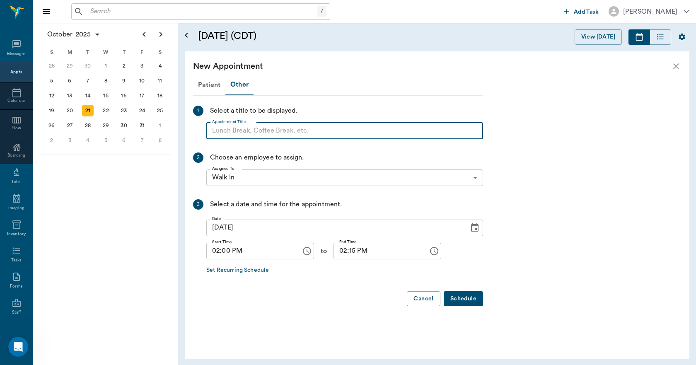
paste input "NO APPOINTMENT! EMERGENCY ONLY!"
type input "NO APPOINTMENT!"
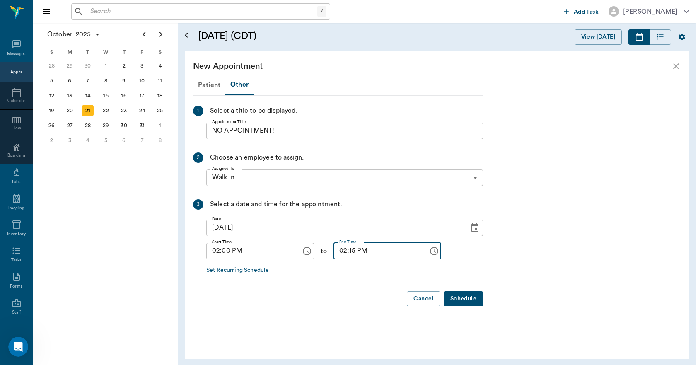
click at [346, 252] on input "02:15 PM" at bounding box center [377, 251] width 89 height 17
type input "02:30 PM"
click at [460, 301] on button "Schedule" at bounding box center [462, 298] width 39 height 15
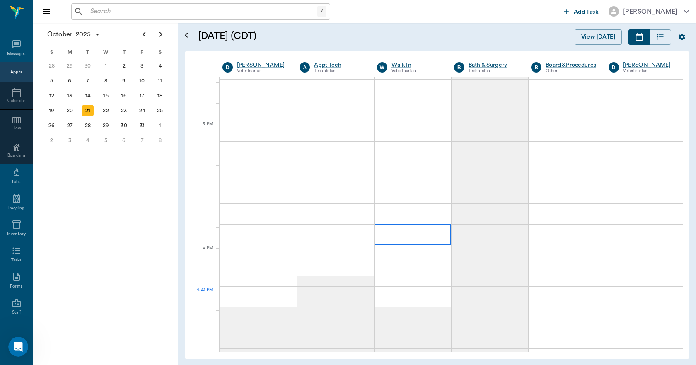
scroll to position [911, 0]
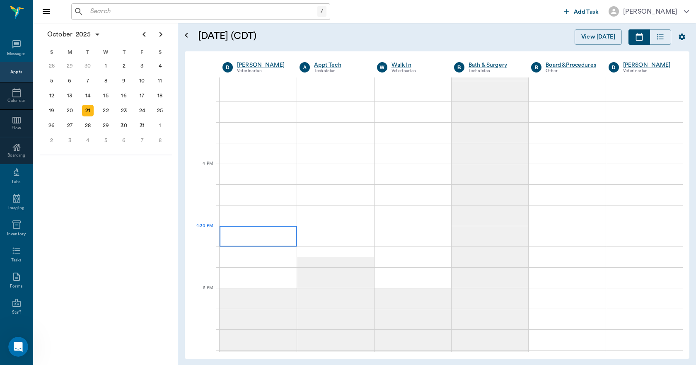
click at [265, 244] on div at bounding box center [257, 236] width 77 height 21
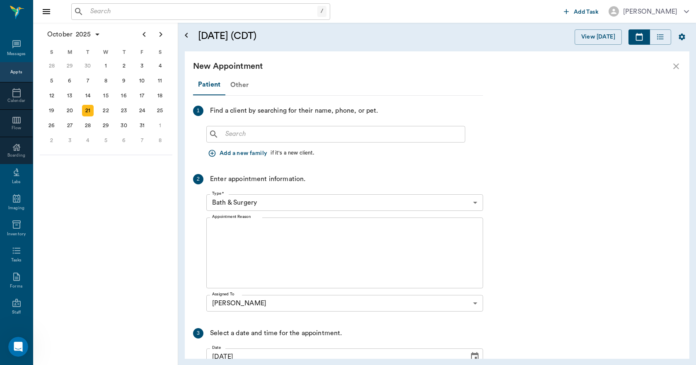
click at [238, 88] on div "Other" at bounding box center [239, 85] width 28 height 20
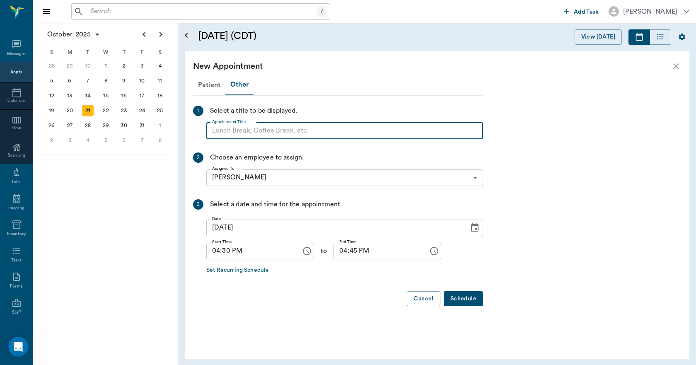
paste input "NO APPOINTMENT! EMERGENCY ONLY!"
type input "NO APPOINTMENT!"
click at [338, 251] on input "04:45 PM" at bounding box center [377, 251] width 89 height 17
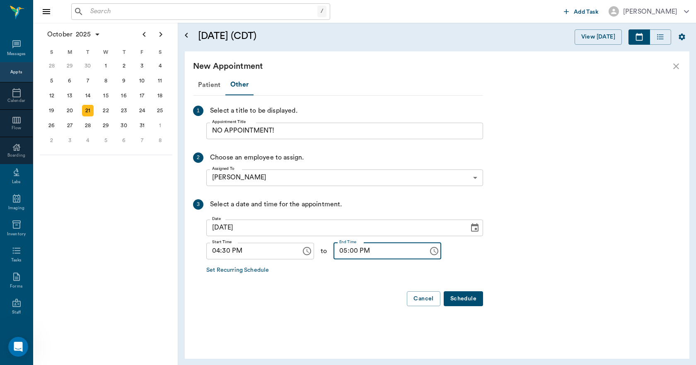
type input "05:00 PM"
click at [457, 299] on button "Schedule" at bounding box center [462, 298] width 39 height 15
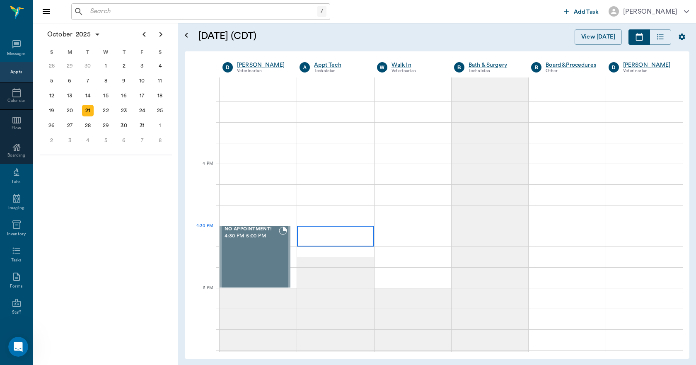
click at [336, 238] on div at bounding box center [335, 236] width 77 height 21
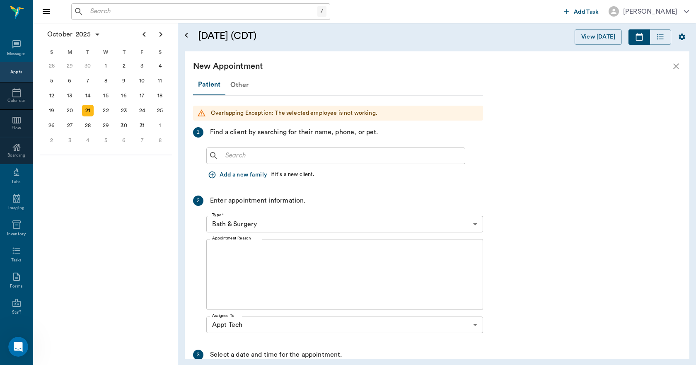
click at [242, 85] on div "Other" at bounding box center [239, 85] width 28 height 20
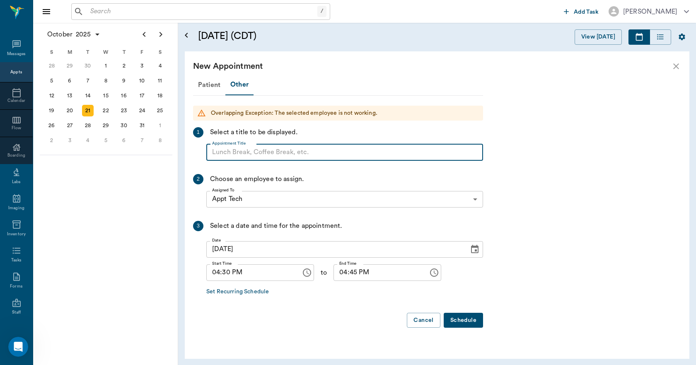
paste input "NO APPOINTMENT! EMERGENCY ONLY!"
type input "NO APPOINTMENT!"
click at [336, 273] on input "04:45 PM" at bounding box center [377, 272] width 89 height 17
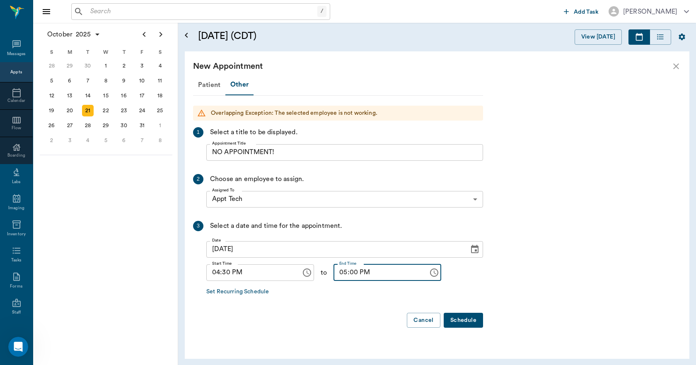
type input "05:00 PM"
click at [455, 321] on button "Schedule" at bounding box center [462, 320] width 39 height 15
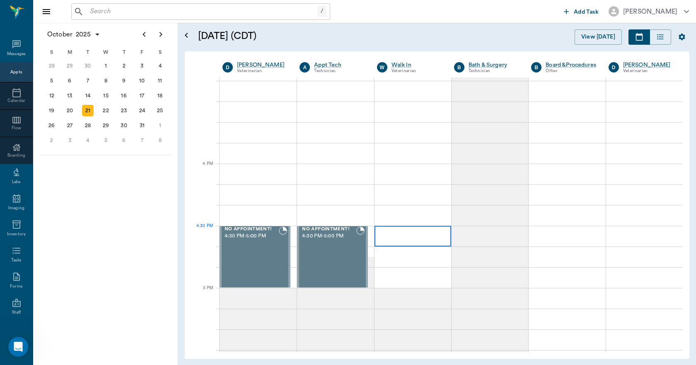
click at [397, 236] on div at bounding box center [412, 236] width 77 height 21
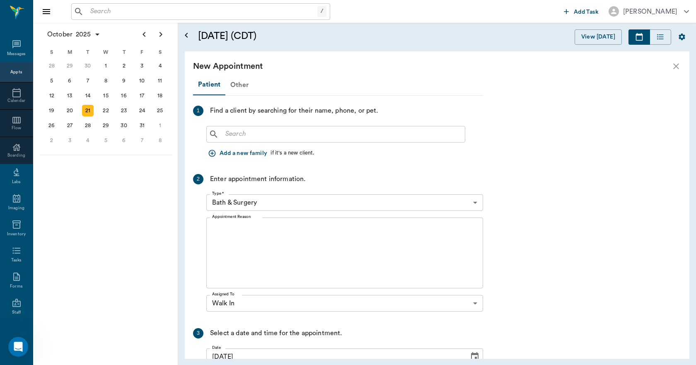
click at [236, 83] on div "Other" at bounding box center [239, 85] width 28 height 20
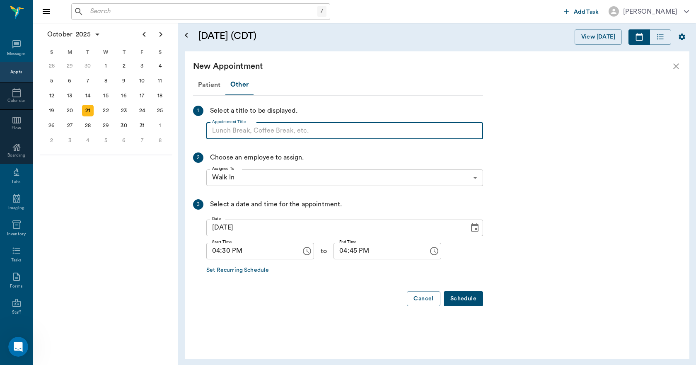
click at [239, 131] on input "Appointment Title" at bounding box center [344, 131] width 277 height 17
paste input "NO APPOINTMENT! EMERGENCY ONLY!"
type input "NO APPOINTMENT!"
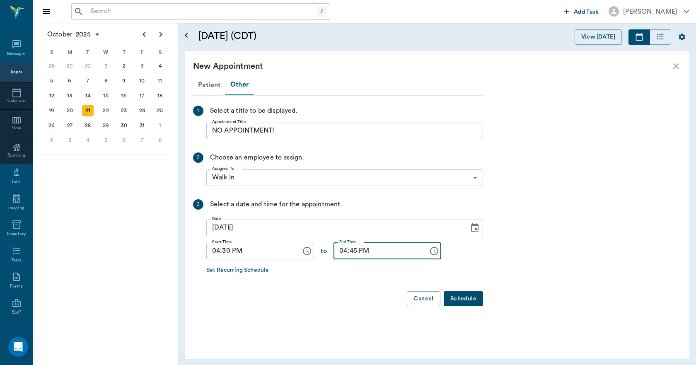
click at [335, 254] on input "04:45 PM" at bounding box center [377, 251] width 89 height 17
type input "05:00 PM"
click at [456, 300] on button "Schedule" at bounding box center [462, 298] width 39 height 15
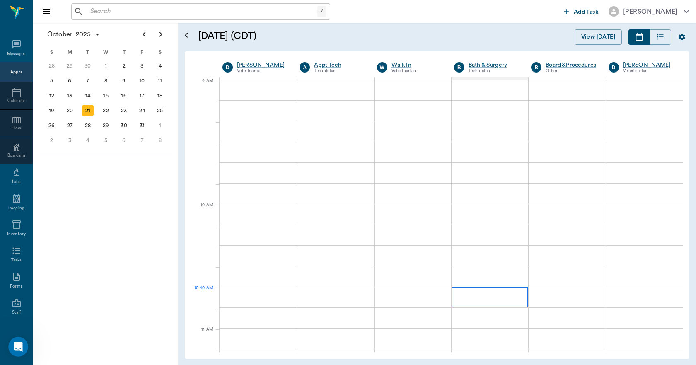
scroll to position [124, 0]
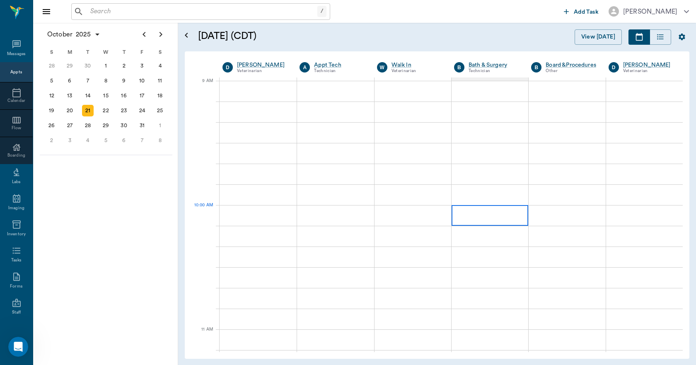
click at [469, 207] on div at bounding box center [489, 215] width 77 height 21
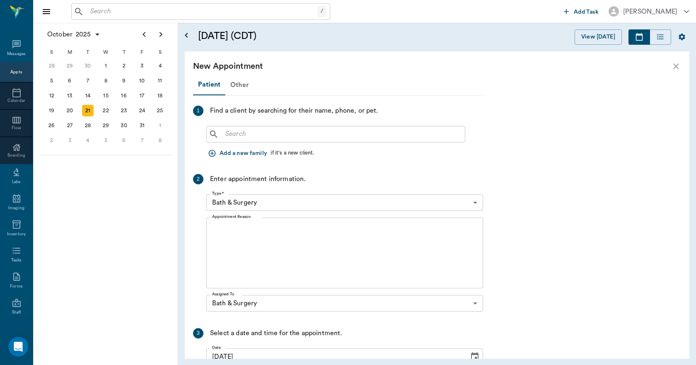
click at [242, 86] on div "Other" at bounding box center [239, 85] width 28 height 20
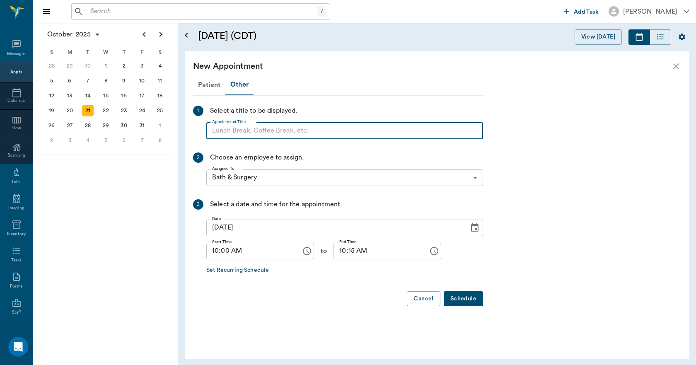
paste input "NO APPOINTMENT! EMERGENCY ONLY!"
type input "N"
type input "BLOCK"
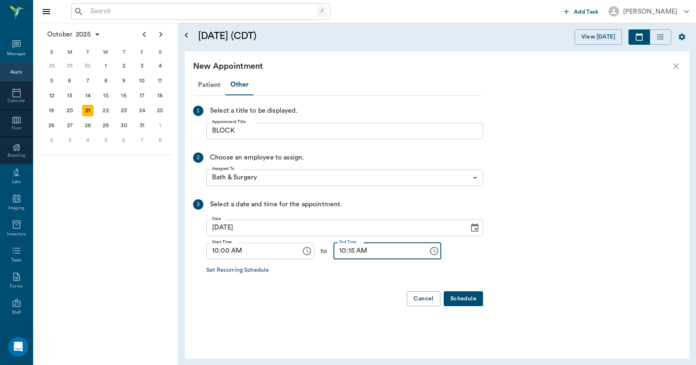
click at [333, 255] on input "10:15 AM" at bounding box center [377, 251] width 89 height 17
type input "05:00 PM"
click at [459, 296] on button "Schedule" at bounding box center [462, 298] width 39 height 15
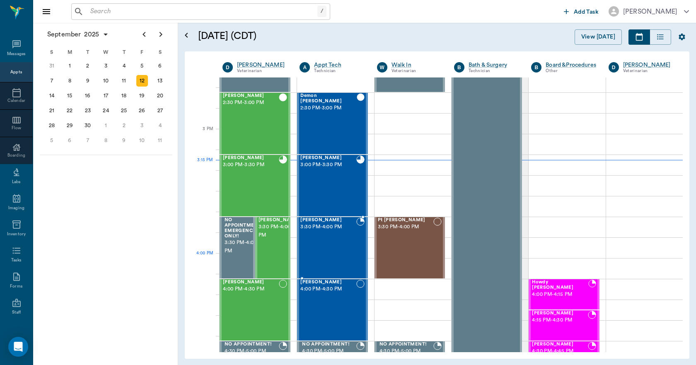
scroll to position [829, 0]
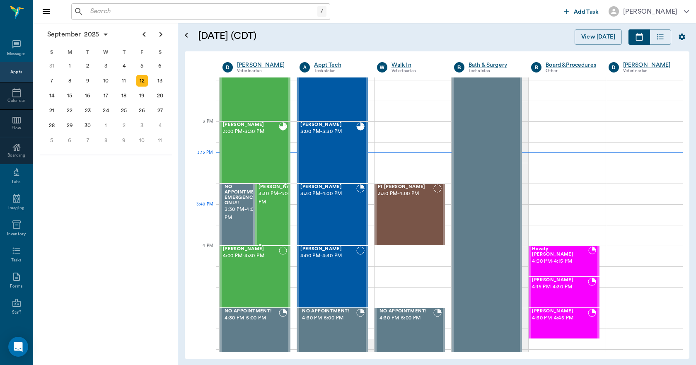
click at [275, 219] on div "[PERSON_NAME] 3:30 PM - 4:00 PM" at bounding box center [278, 214] width 41 height 60
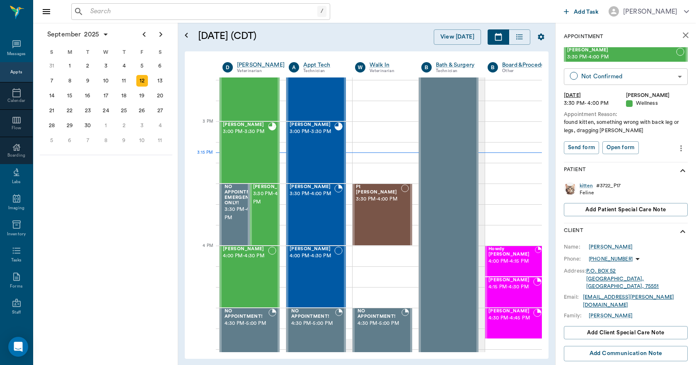
click at [593, 76] on body "/ ​ Add Task [PERSON_NAME] Nectar Messages Appts Calendar Flow Boarding Labs Im…" at bounding box center [348, 182] width 696 height 365
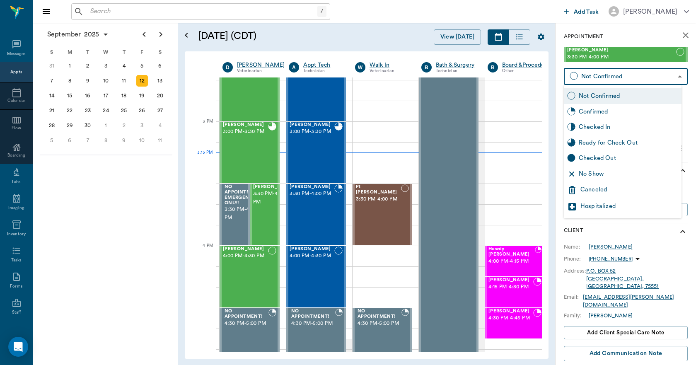
click at [599, 123] on div "Checked In" at bounding box center [627, 127] width 99 height 9
type input "CHECKED_IN"
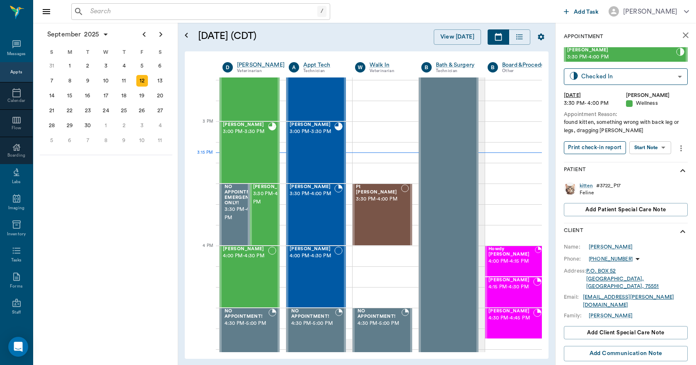
click at [598, 144] on button "Print check-in report" at bounding box center [594, 147] width 62 height 13
click at [682, 34] on icon "close" at bounding box center [685, 35] width 10 height 10
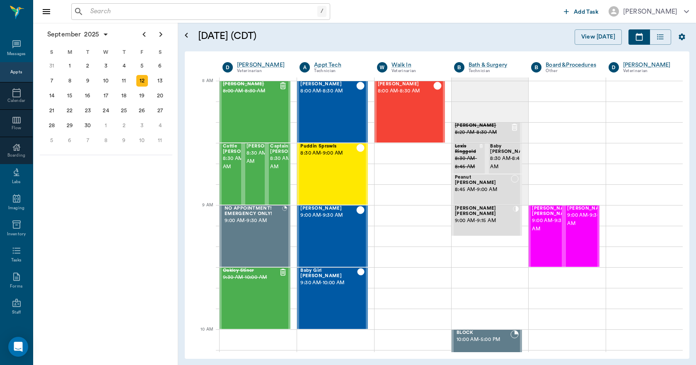
click at [189, 39] on icon "Open calendar" at bounding box center [186, 35] width 10 height 10
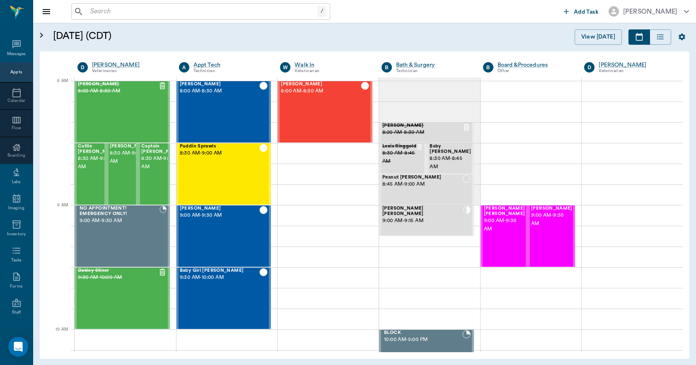
click at [681, 38] on icon "button" at bounding box center [681, 37] width 7 height 7
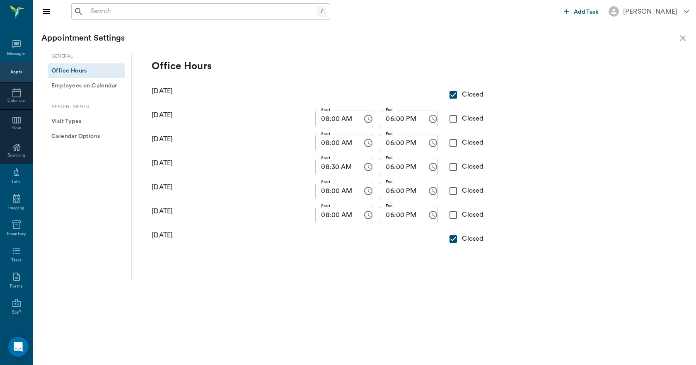
click at [679, 39] on icon "close" at bounding box center [682, 38] width 10 height 10
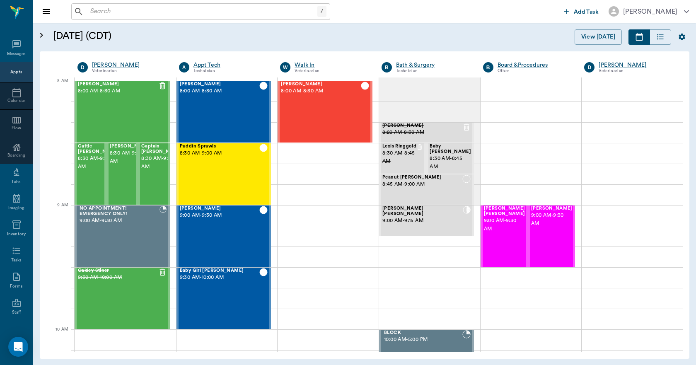
click at [40, 34] on icon "Open calendar" at bounding box center [41, 35] width 3 height 5
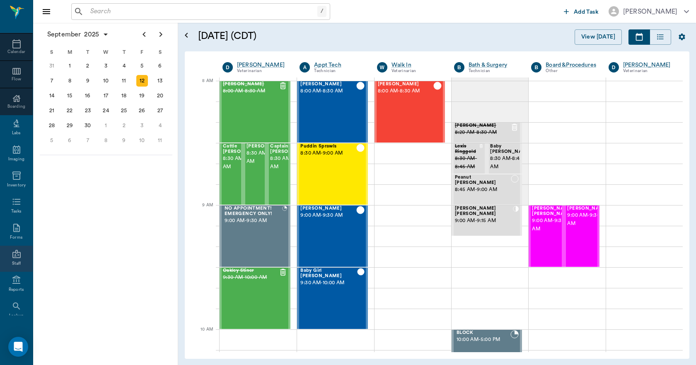
scroll to position [87, 0]
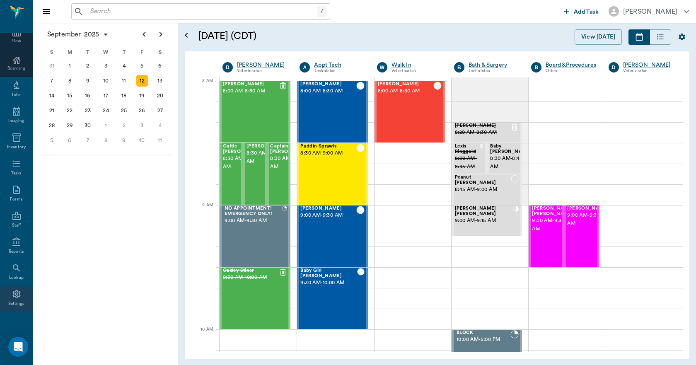
click at [16, 301] on div "Settings" at bounding box center [16, 304] width 17 height 6
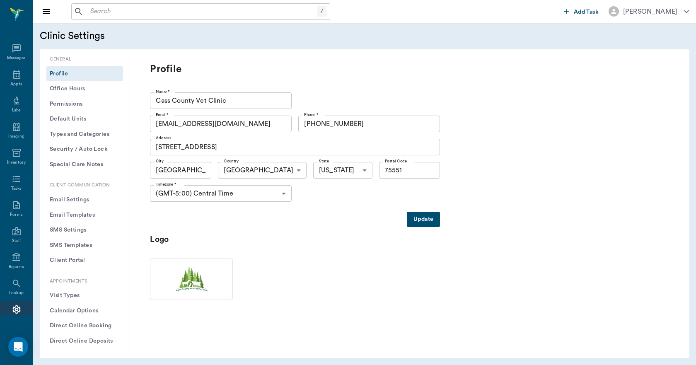
scroll to position [15, 0]
click at [90, 166] on button "Special Care Notes" at bounding box center [84, 164] width 77 height 15
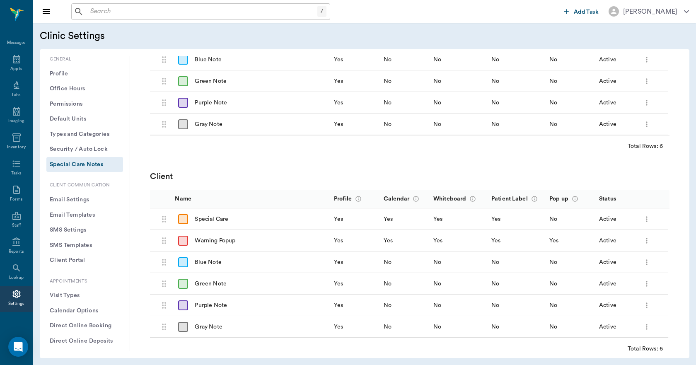
scroll to position [146, 0]
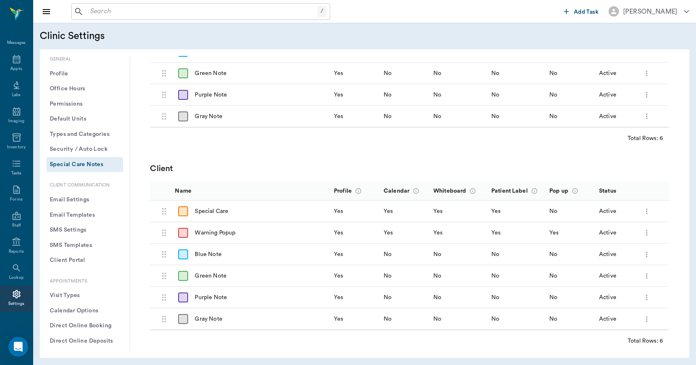
click at [84, 147] on button "Security / Auto Lock" at bounding box center [84, 149] width 77 height 15
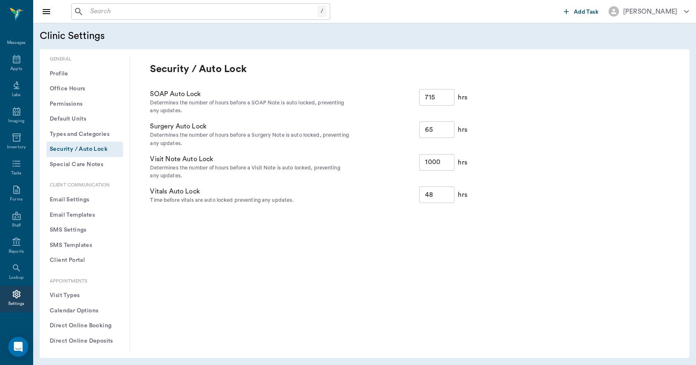
click at [84, 128] on button "Types and Categories" at bounding box center [84, 134] width 77 height 15
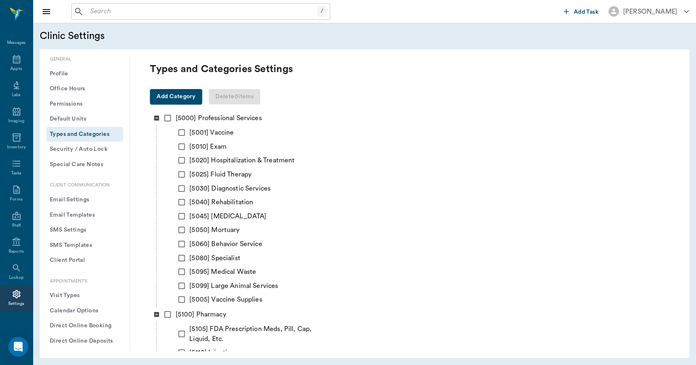
click at [79, 121] on button "Default Units" at bounding box center [84, 118] width 77 height 15
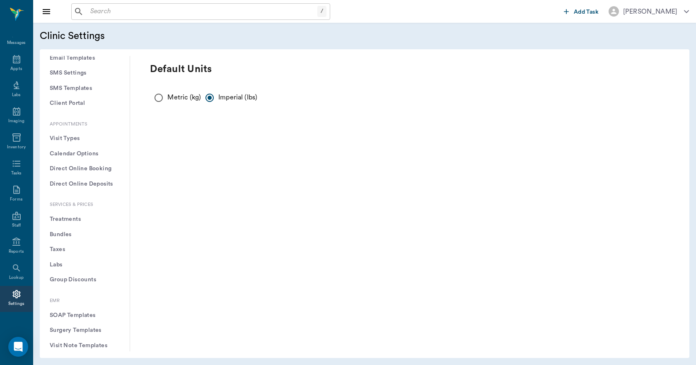
scroll to position [166, 0]
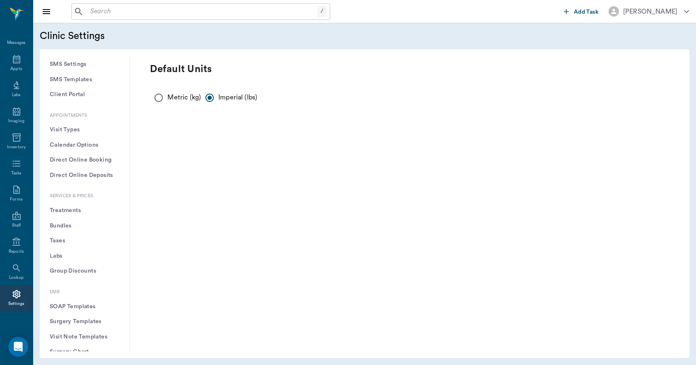
click at [87, 145] on button "Calendar Options" at bounding box center [84, 144] width 77 height 15
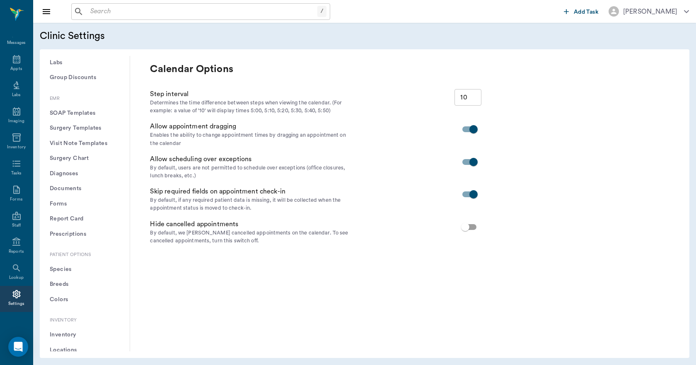
scroll to position [373, 0]
click at [77, 219] on button "Prescriptions" at bounding box center [84, 220] width 77 height 15
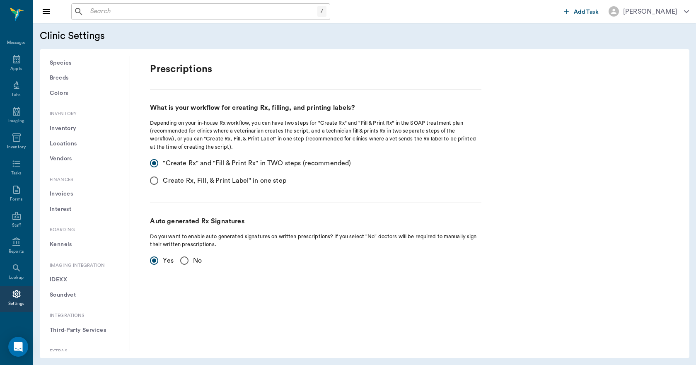
scroll to position [580, 0]
click at [68, 180] on button "Invoices" at bounding box center [84, 179] width 77 height 15
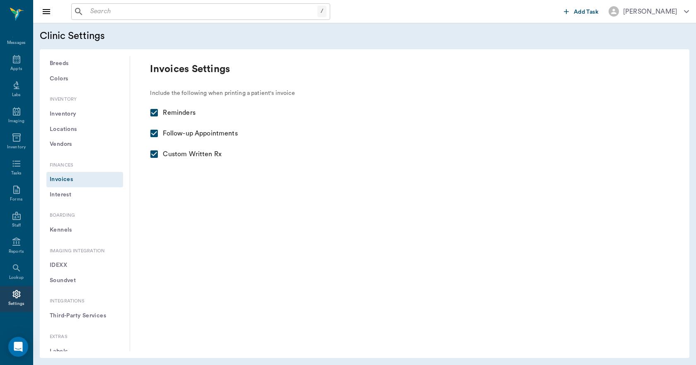
click at [154, 154] on input "Custom Written Rx" at bounding box center [153, 153] width 17 height 17
checkbox input "false"
click at [70, 195] on button "Interest" at bounding box center [84, 194] width 77 height 15
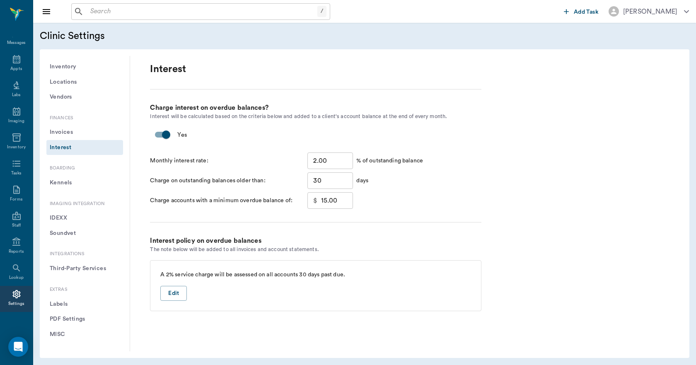
scroll to position [627, 0]
click at [65, 182] on button "Kennels" at bounding box center [84, 182] width 77 height 15
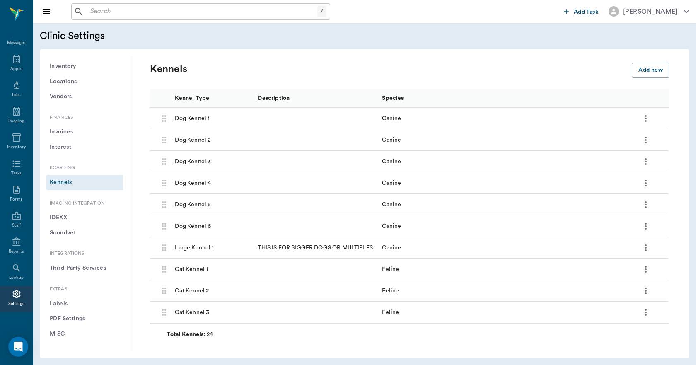
click at [643, 120] on icon "more" at bounding box center [646, 118] width 10 height 10
click at [527, 85] on div at bounding box center [348, 182] width 696 height 365
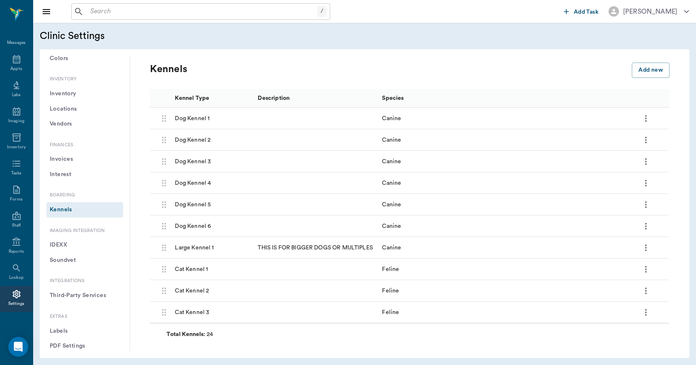
scroll to position [627, 0]
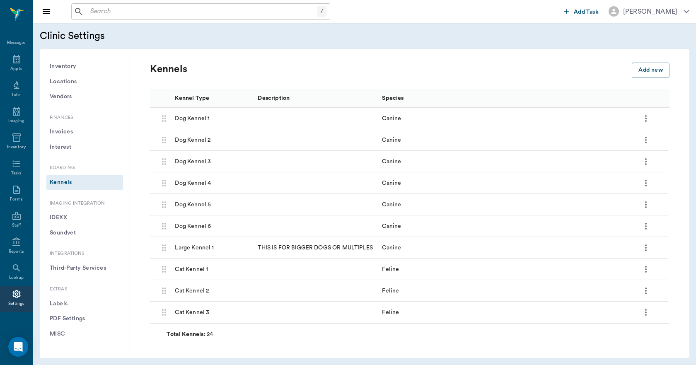
click at [89, 263] on button "Third-Party Services" at bounding box center [84, 267] width 77 height 15
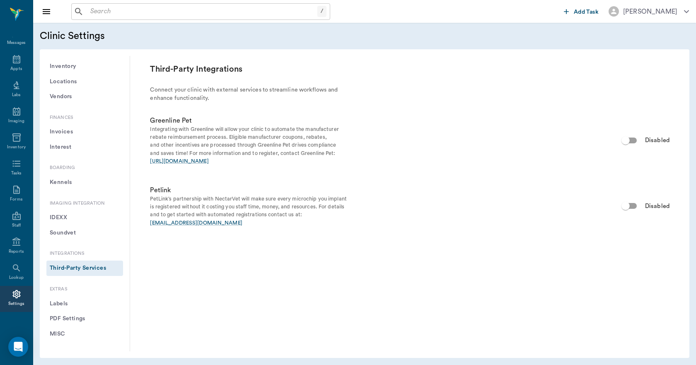
click at [66, 301] on button "Labels" at bounding box center [84, 303] width 77 height 15
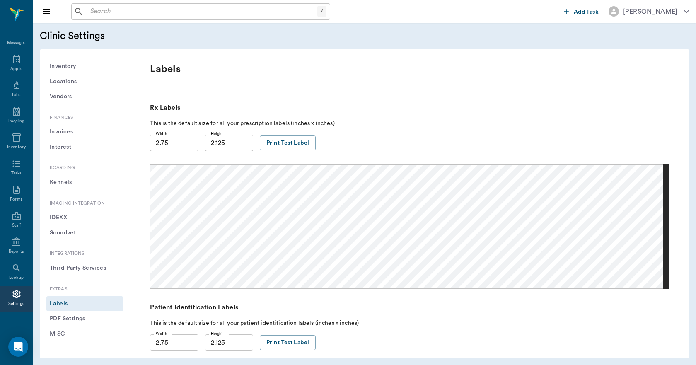
click at [66, 319] on button "PDF Settings" at bounding box center [84, 318] width 77 height 15
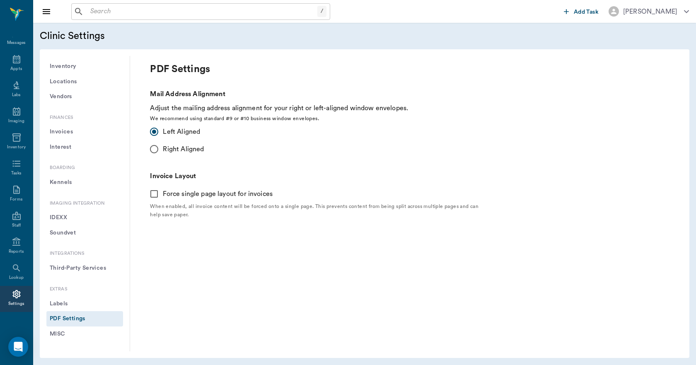
click at [154, 196] on input "Force single page layout for invoices" at bounding box center [153, 193] width 17 height 17
checkbox input "true"
click at [66, 335] on button "MISC" at bounding box center [84, 333] width 77 height 15
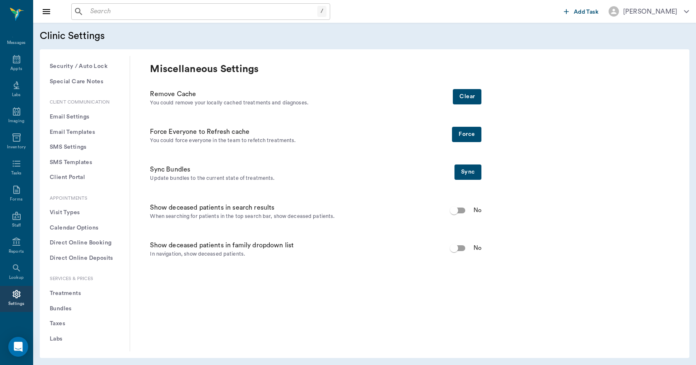
scroll to position [124, 0]
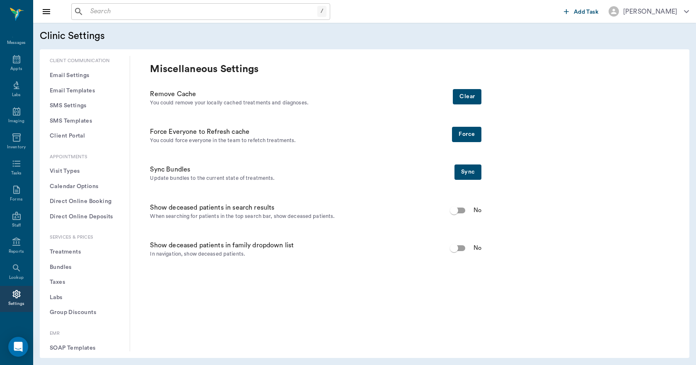
click at [69, 312] on button "Group Discounts" at bounding box center [84, 312] width 77 height 15
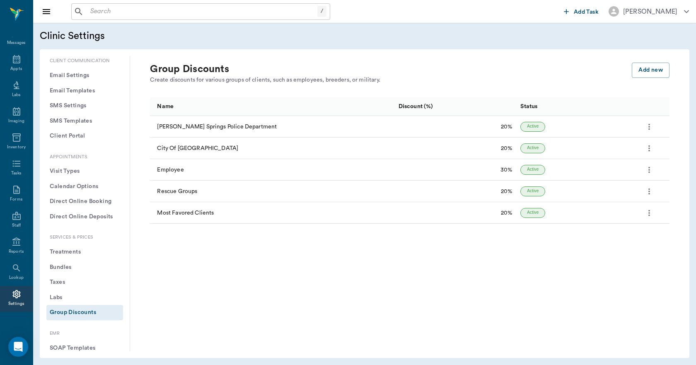
click at [74, 188] on button "Calendar Options" at bounding box center [84, 186] width 77 height 15
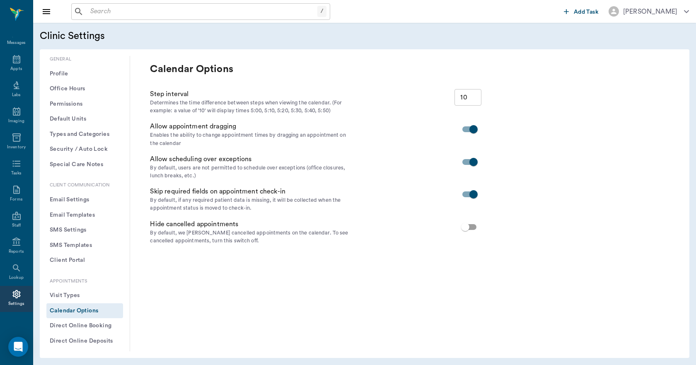
click at [75, 162] on button "Special Care Notes" at bounding box center [84, 164] width 77 height 15
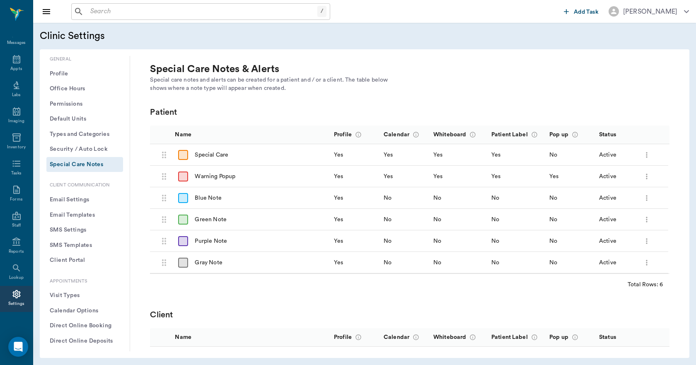
click at [59, 75] on button "Profile" at bounding box center [84, 73] width 77 height 15
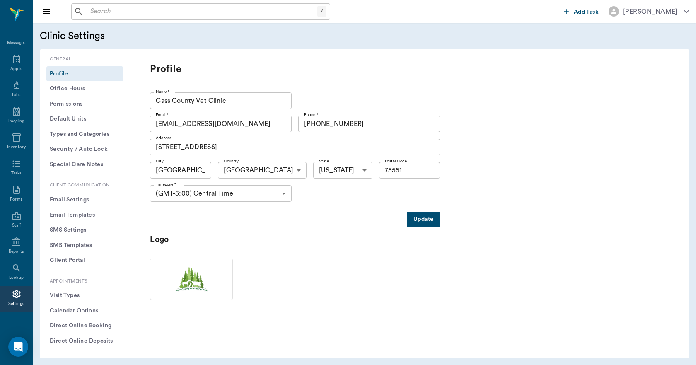
click at [116, 12] on input "text" at bounding box center [202, 12] width 230 height 12
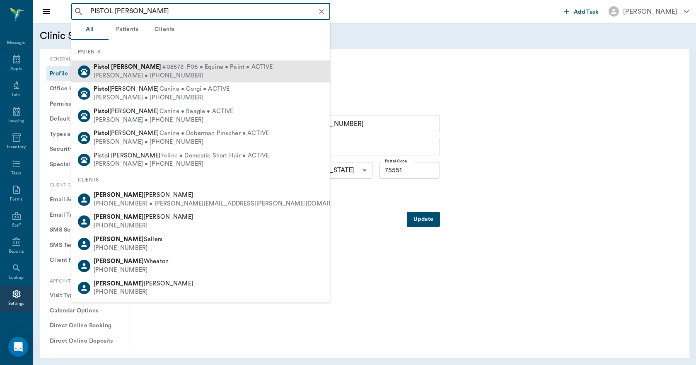
click at [108, 72] on div "[PERSON_NAME] • [PHONE_NUMBER]" at bounding box center [183, 76] width 179 height 9
type input "PISTOL [PERSON_NAME]"
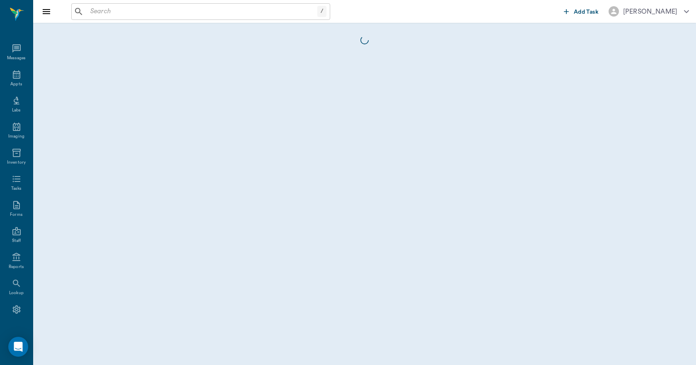
scroll to position [15, 0]
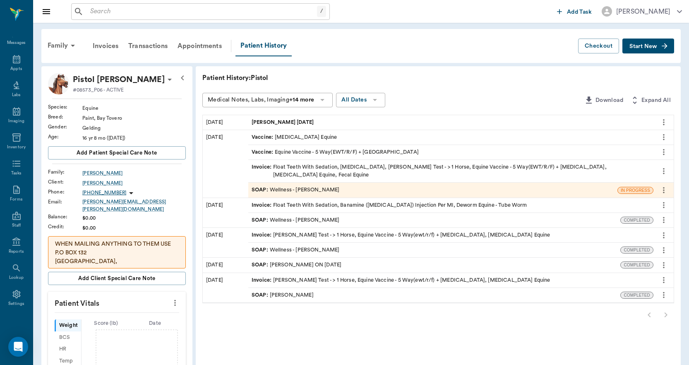
click at [310, 125] on div "[PERSON_NAME] [DATE]" at bounding box center [450, 122] width 405 height 14
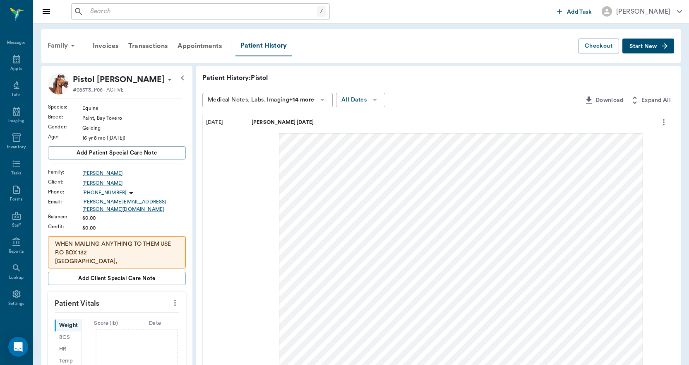
click at [67, 44] on div "Family" at bounding box center [63, 46] width 40 height 20
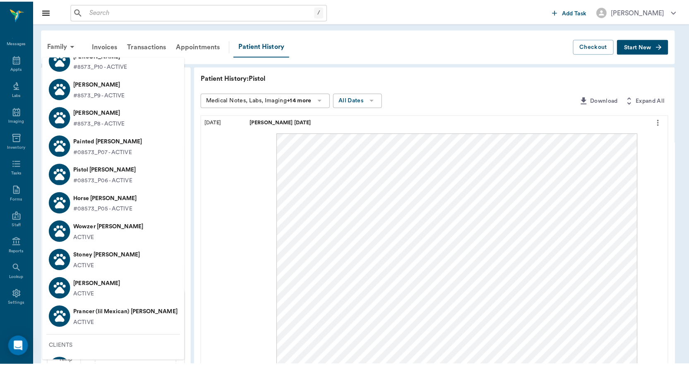
scroll to position [124, 0]
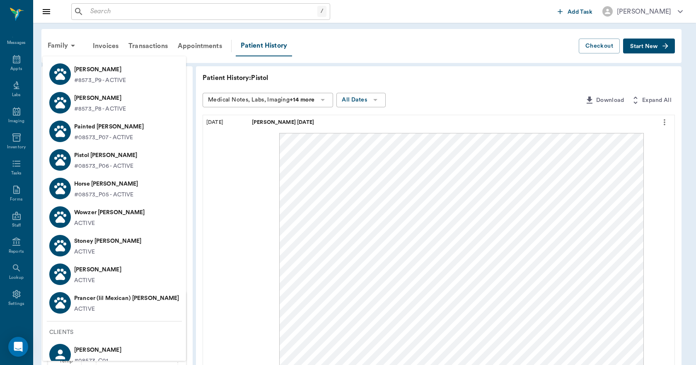
click at [92, 306] on p "ACTIVE" at bounding box center [84, 309] width 21 height 9
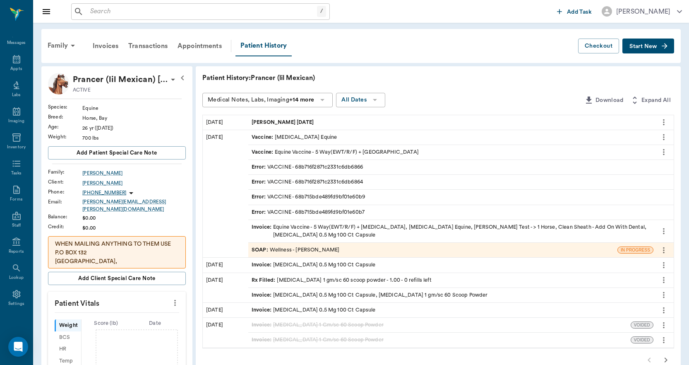
click at [262, 118] on span "[PERSON_NAME] [DATE]" at bounding box center [284, 122] width 64 height 8
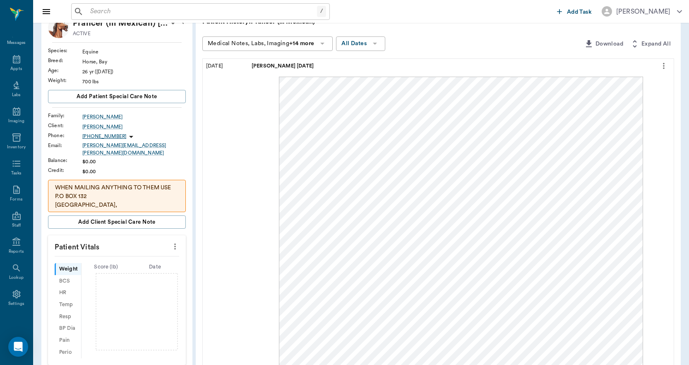
scroll to position [83, 0]
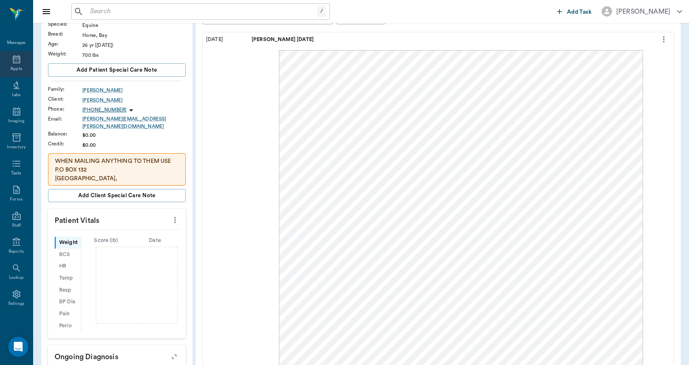
click at [12, 60] on icon at bounding box center [17, 59] width 10 height 10
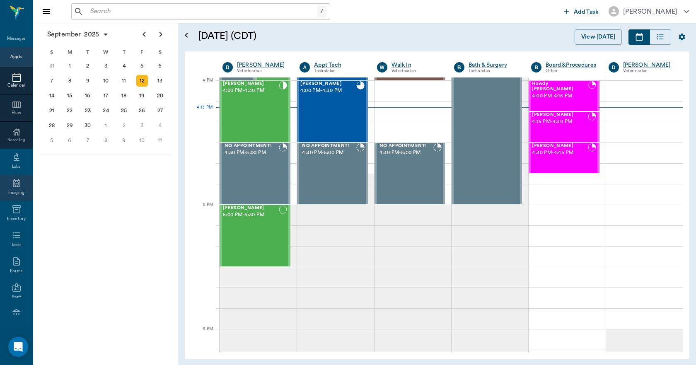
scroll to position [87, 0]
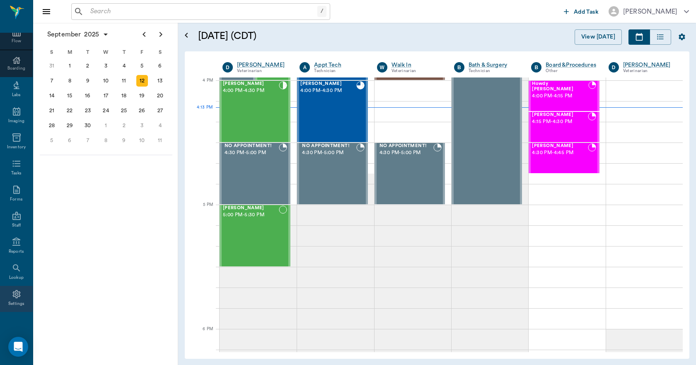
click at [13, 298] on icon at bounding box center [16, 294] width 8 height 8
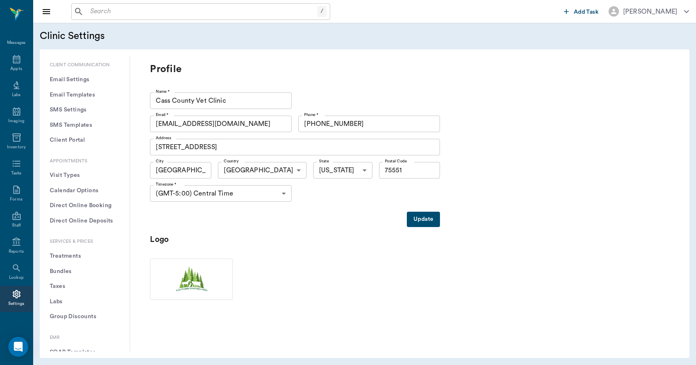
scroll to position [124, 0]
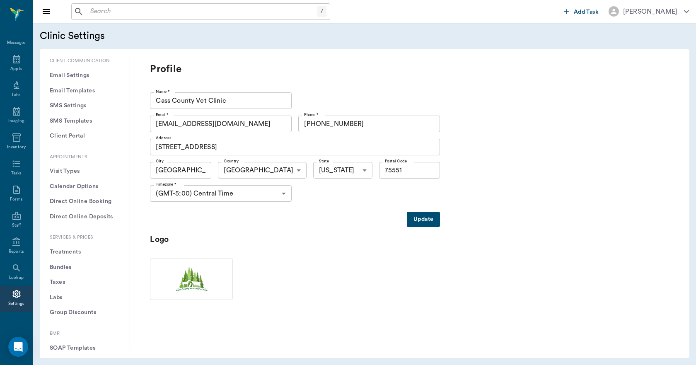
click at [71, 253] on button "Treatments" at bounding box center [84, 251] width 77 height 15
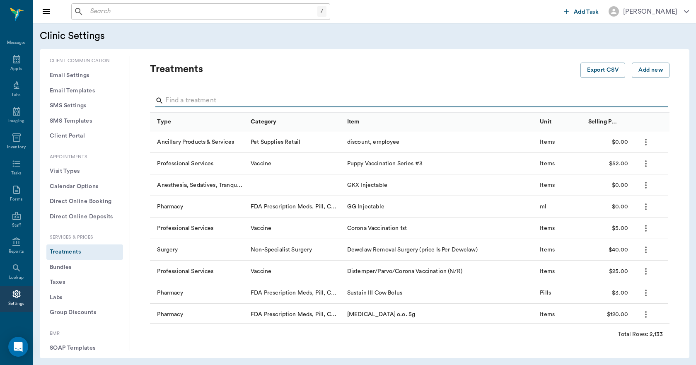
click at [192, 97] on input "Search" at bounding box center [410, 100] width 490 height 13
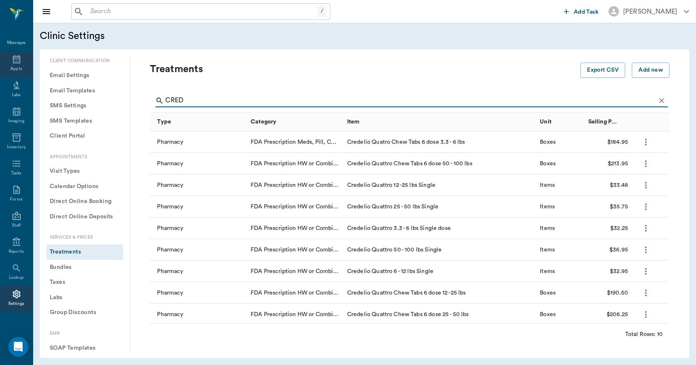
type input "CRED"
click at [13, 60] on icon at bounding box center [16, 59] width 7 height 8
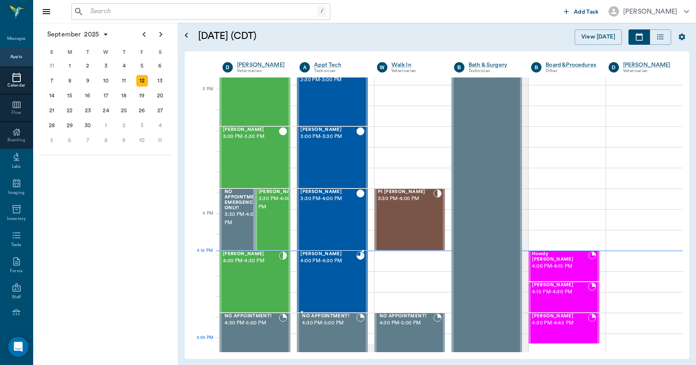
scroll to position [870, 0]
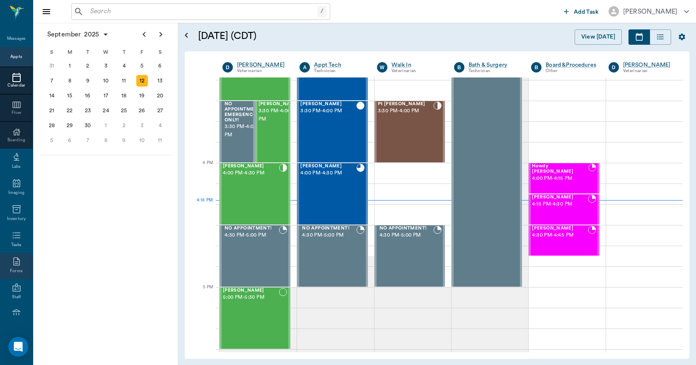
scroll to position [87, 0]
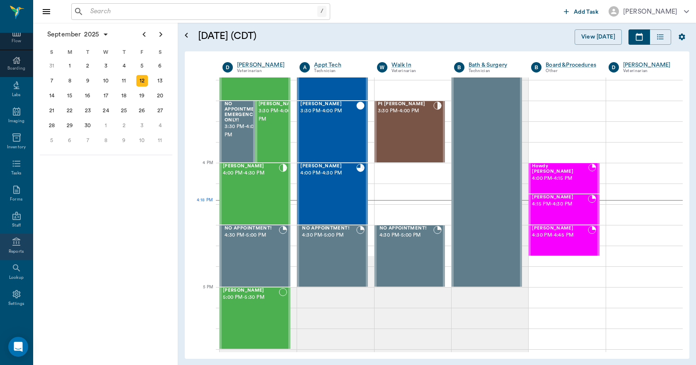
click at [12, 241] on icon at bounding box center [17, 242] width 10 height 10
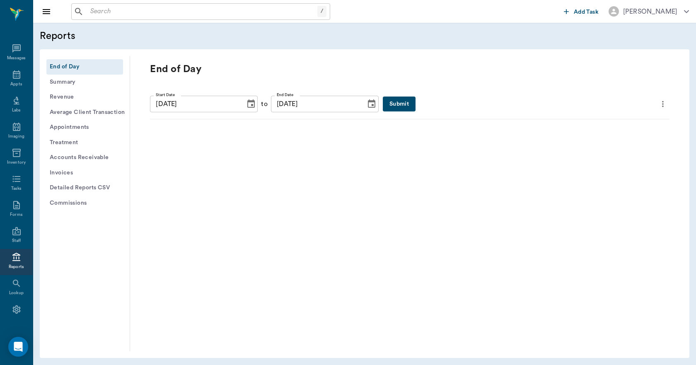
scroll to position [15, 0]
click at [383, 108] on button "Submit" at bounding box center [399, 103] width 33 height 15
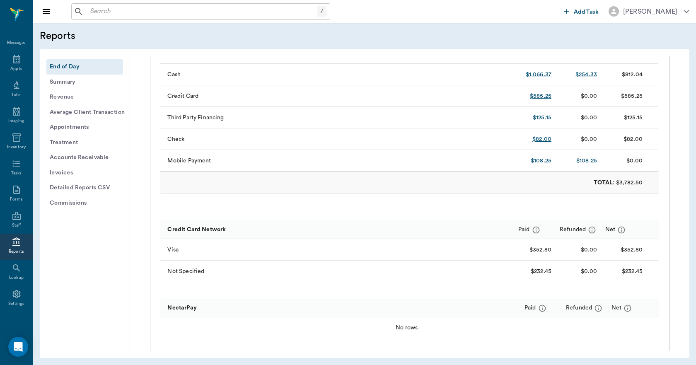
scroll to position [248, 0]
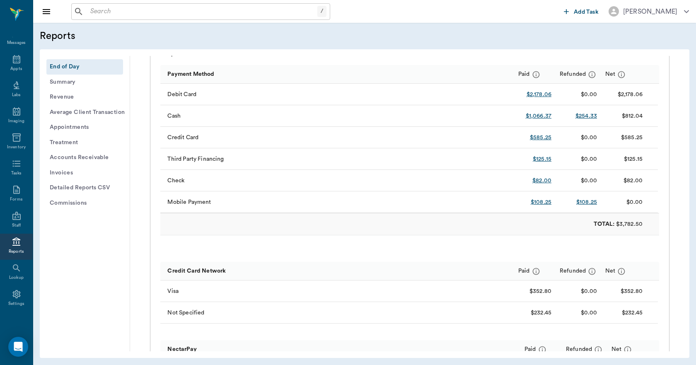
click at [115, 11] on input "text" at bounding box center [202, 12] width 230 height 12
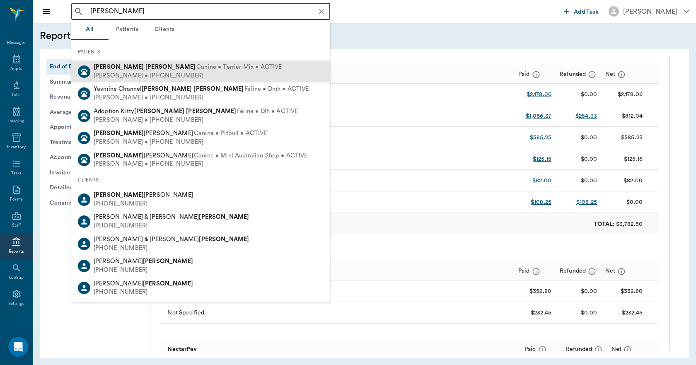
click at [145, 68] on b "[PERSON_NAME]" at bounding box center [170, 67] width 50 height 6
type input "[PERSON_NAME]"
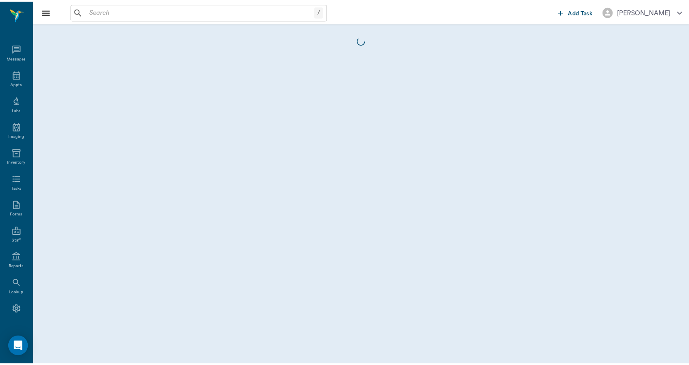
scroll to position [15, 0]
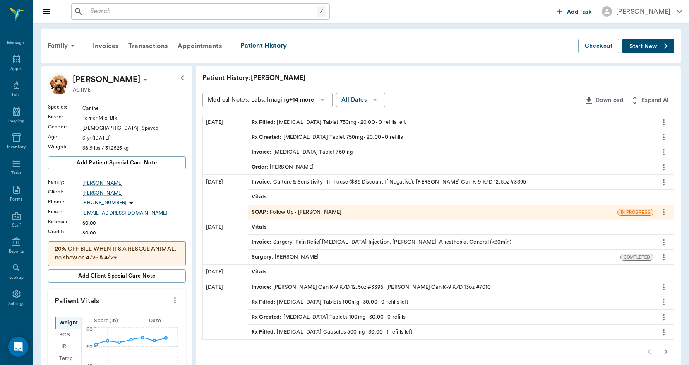
click at [648, 43] on button "Start New" at bounding box center [649, 46] width 52 height 15
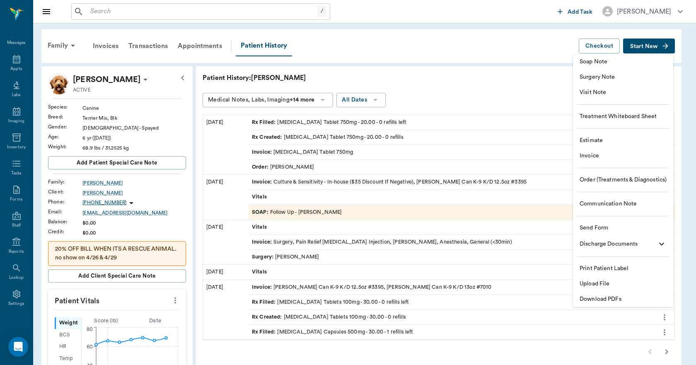
click at [595, 287] on span "Upload File" at bounding box center [622, 283] width 87 height 9
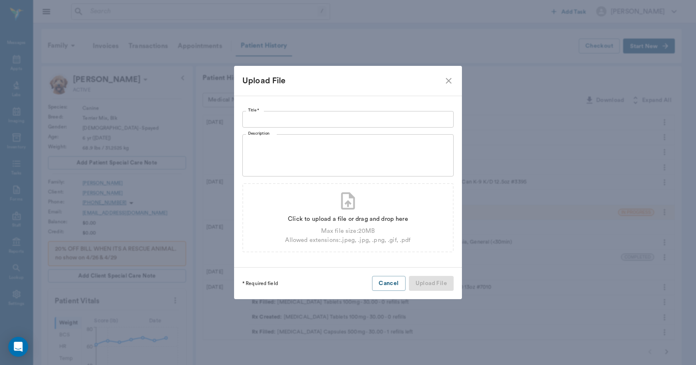
click at [342, 118] on input "Title *" at bounding box center [347, 119] width 211 height 17
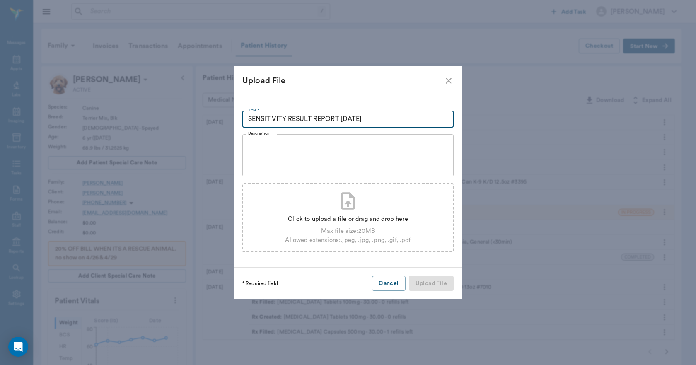
type input "SENSITIVITY RESULT REPORT [DATE]"
click at [349, 218] on div "Click to upload a file or drag and drop here" at bounding box center [347, 218] width 125 height 9
type input "C:\fakepath\[PERSON_NAME].[PERSON_NAME].SensitivityReport.[DATE].pdf"
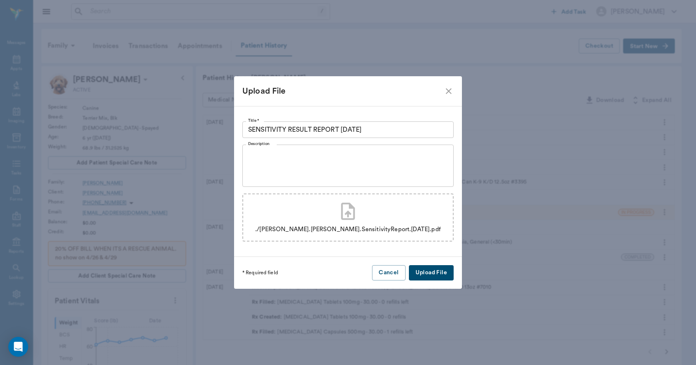
click at [426, 270] on button "Upload File" at bounding box center [431, 272] width 45 height 15
